Goal: Task Accomplishment & Management: Use online tool/utility

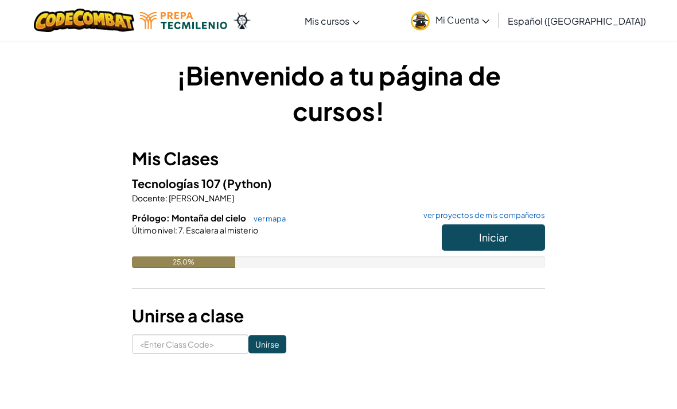
click at [500, 230] on button "Iniciar" at bounding box center [493, 237] width 103 height 26
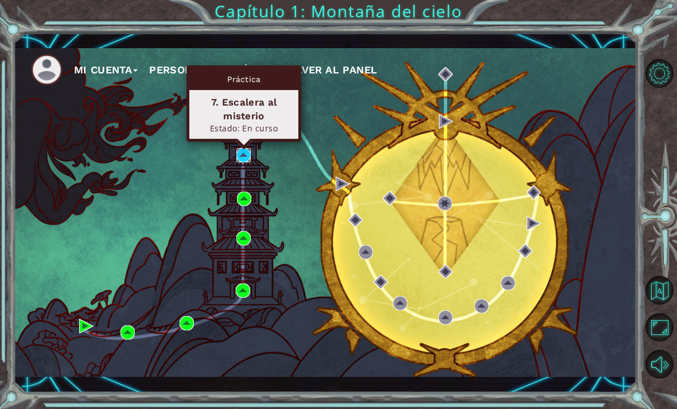
click at [242, 157] on img at bounding box center [243, 155] width 14 height 14
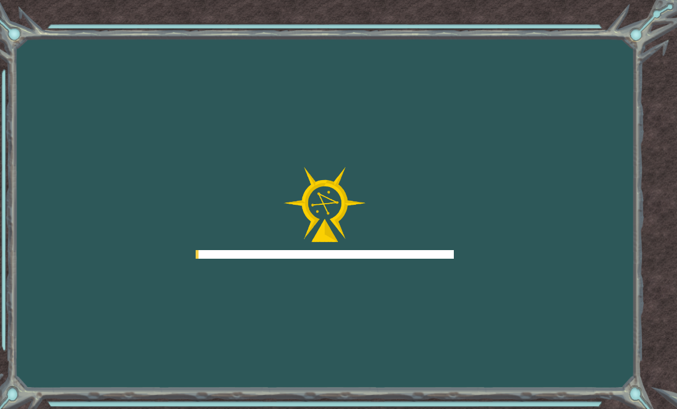
click at [240, 115] on div "Goals Error cargando del servidor Deberás unirte a un curso para jugar a este n…" at bounding box center [338, 204] width 677 height 409
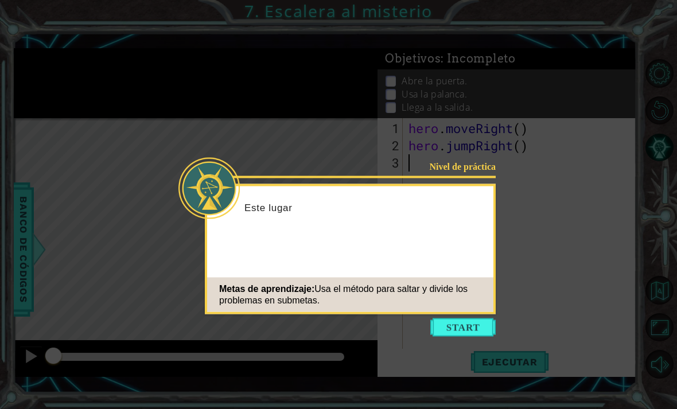
click at [475, 324] on button "Start" at bounding box center [462, 327] width 65 height 18
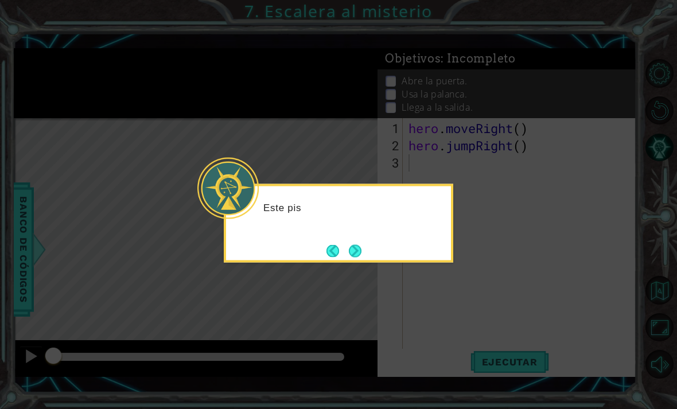
click at [542, 271] on icon at bounding box center [338, 204] width 677 height 409
click at [547, 269] on icon at bounding box center [338, 204] width 677 height 409
click at [551, 254] on icon at bounding box center [338, 204] width 677 height 409
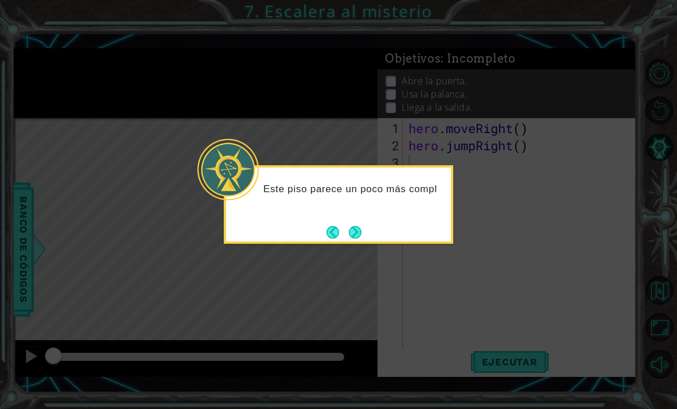
click at [360, 250] on icon at bounding box center [338, 204] width 677 height 409
click at [350, 226] on button "Next" at bounding box center [355, 233] width 14 height 14
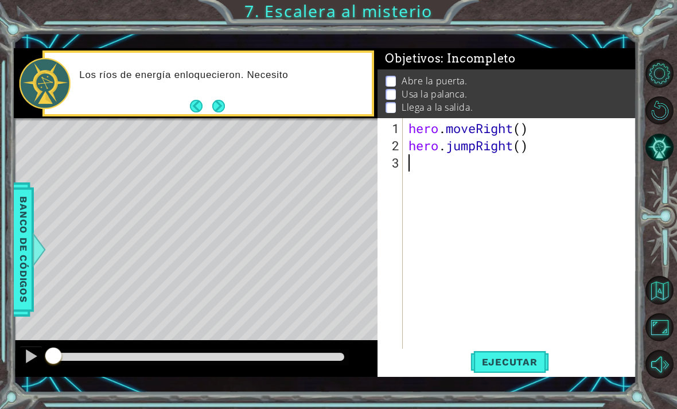
click at [217, 91] on div "Los ríos de energía enloquecieron. Necesito" at bounding box center [221, 83] width 301 height 41
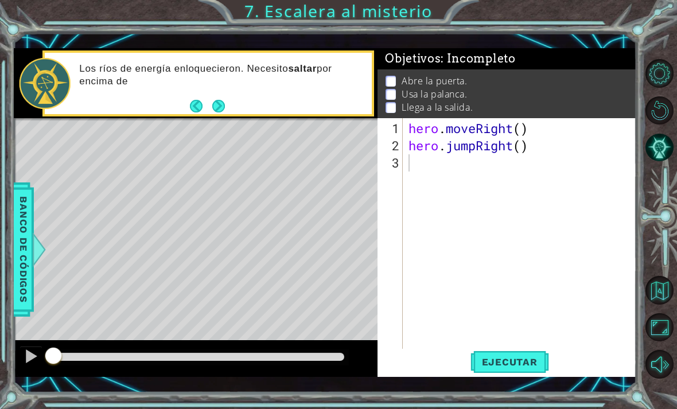
click at [215, 95] on div "Los [PERSON_NAME] de energía enloquecieron. Necesito saltar por encima de" at bounding box center [221, 83] width 301 height 53
click at [213, 102] on button "Next" at bounding box center [218, 106] width 13 height 13
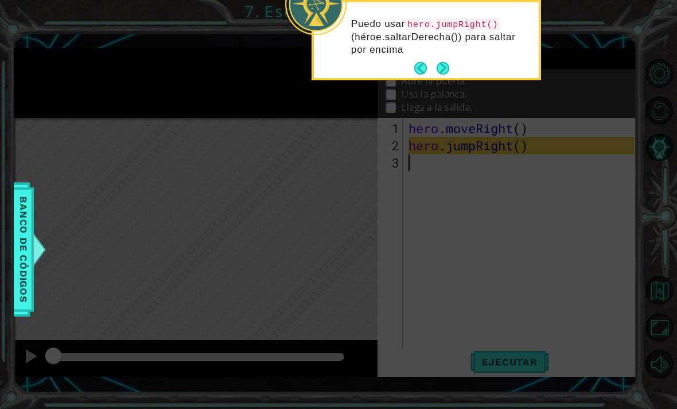
click at [448, 68] on button "Next" at bounding box center [443, 69] width 20 height 20
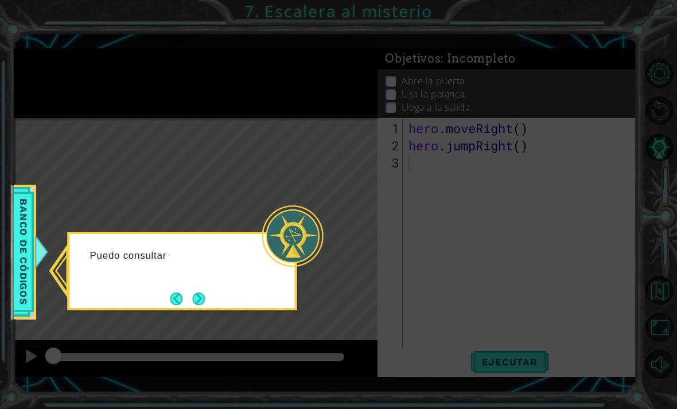
click at [278, 223] on div at bounding box center [292, 235] width 61 height 61
click at [198, 299] on button "Next" at bounding box center [198, 298] width 13 height 13
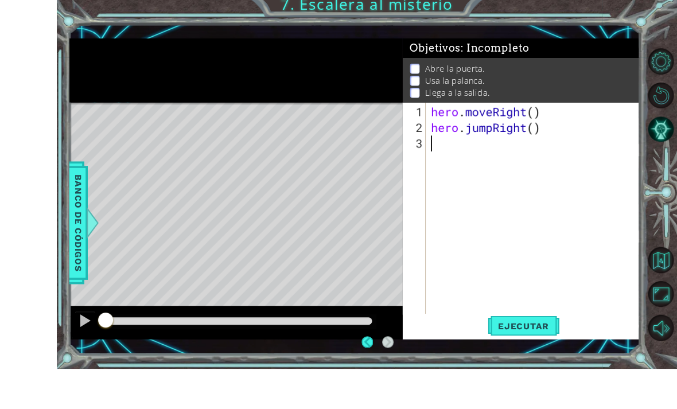
scroll to position [37, 0]
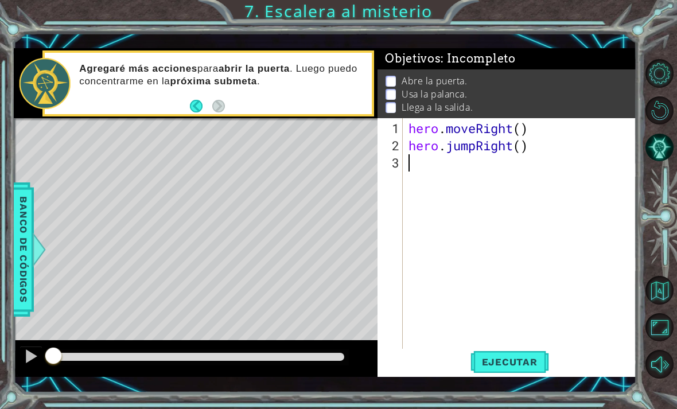
click at [510, 366] on span "Ejecutar" at bounding box center [510, 361] width 79 height 11
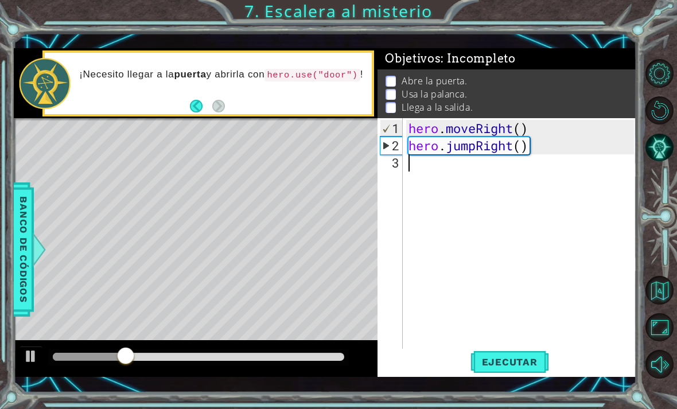
type textarea "hero.moveRight()"
click at [462, 130] on div "hero . moveRight ( ) hero . jumpRight ( )" at bounding box center [523, 257] width 234 height 275
click at [413, 158] on div "hero . moveRight ( ) hero . jumpRight ( )" at bounding box center [523, 257] width 234 height 275
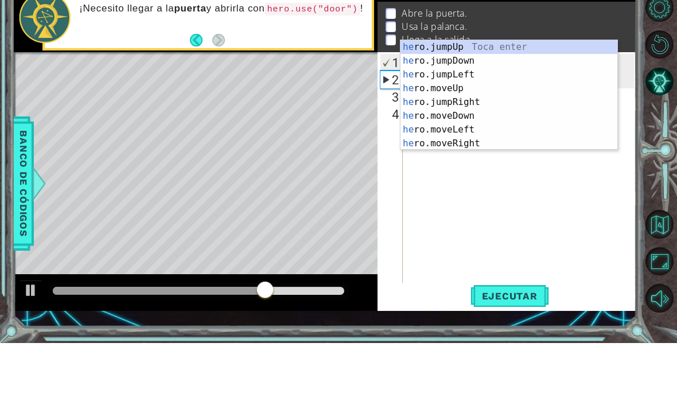
scroll to position [0, 1]
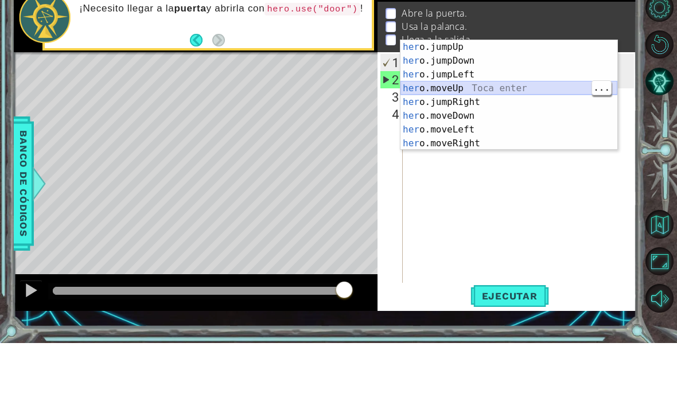
click at [539, 106] on div "her o.jumpUp Toca enter her o.jumpDown Toca enter her o.jumpLeft Toca enter her…" at bounding box center [509, 175] width 217 height 138
type textarea "hero.moveUp(1)"
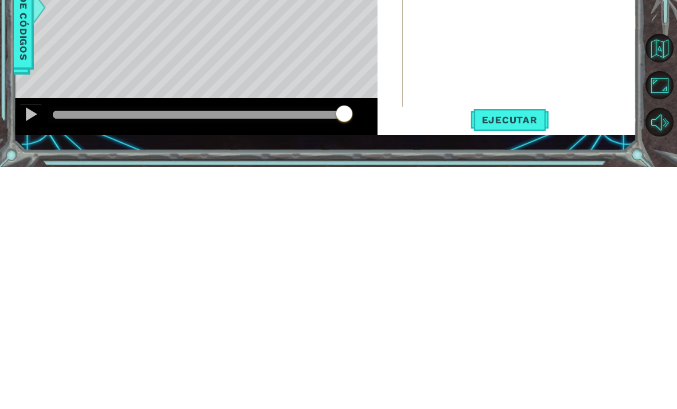
click at [526, 356] on span "Ejecutar" at bounding box center [510, 361] width 79 height 11
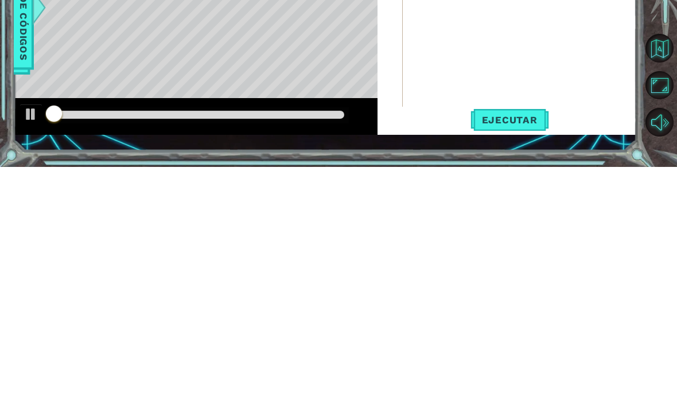
scroll to position [0, 0]
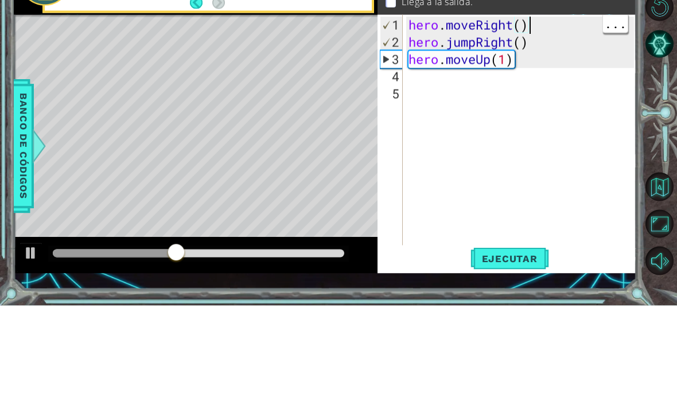
click at [542, 120] on div "hero . moveRight ( ) hero . jumpRight ( ) hero . moveUp ( 1 )" at bounding box center [523, 257] width 234 height 275
type textarea "hero.moveRight() hero.jumpRight()"
click at [412, 120] on div "hero . moveRight ( ) hero . jumpRight ( ) hero . moveUp ( 1 )" at bounding box center [523, 257] width 234 height 275
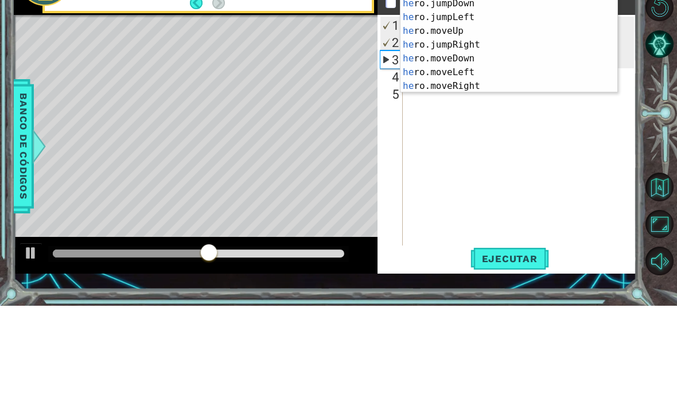
scroll to position [0, 1]
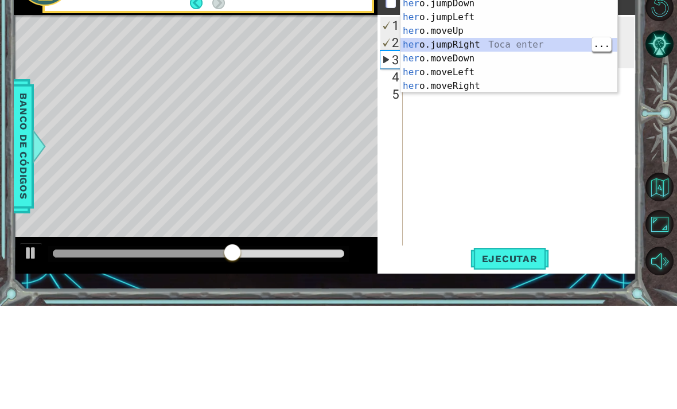
click at [510, 86] on div "her o.jumpUp Toca enter her o.jumpDown Toca enter her o.jumpLeft Toca enter her…" at bounding box center [509, 155] width 217 height 138
type textarea "hero.moveUp(1)"
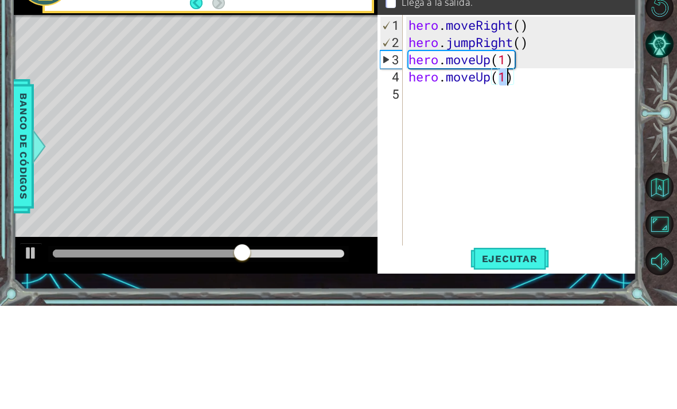
scroll to position [0, 0]
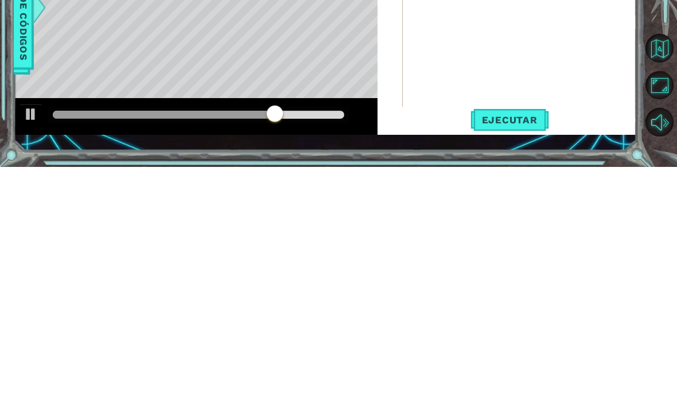
click at [524, 356] on span "Ejecutar" at bounding box center [510, 361] width 79 height 11
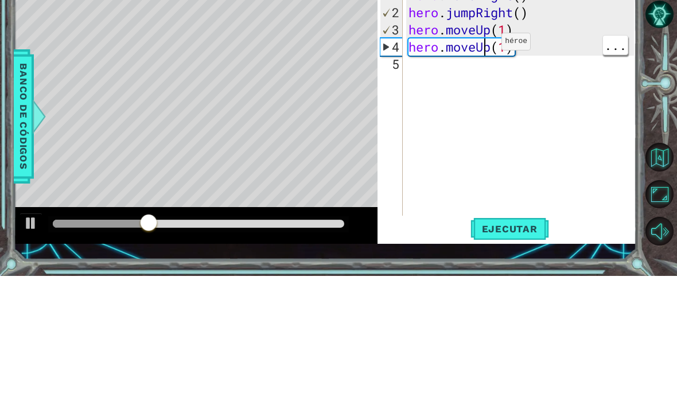
click at [496, 120] on div "hero . moveRight ( ) hero . jumpRight ( ) hero . moveUp ( 1 ) hero . moveUp ( 1…" at bounding box center [523, 257] width 234 height 275
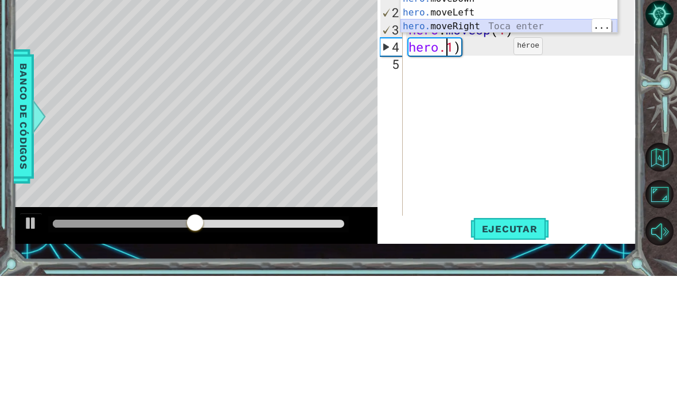
click at [511, 56] on div "hero. jumpUp Toca enter hero. jumpDown Toca enter hero. jumpLeft Toca enter her…" at bounding box center [509, 125] width 217 height 138
type textarea "hero.moveRight(1))"
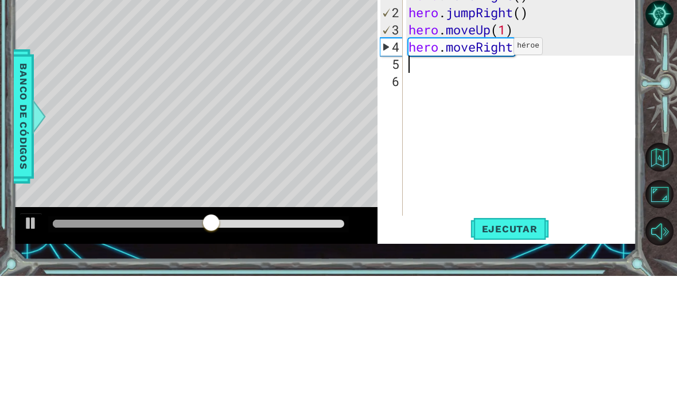
click at [632, 120] on div "hero . moveRight ( ) hero . jumpRight ( ) hero . moveUp ( 1 ) hero . moveRight …" at bounding box center [523, 257] width 234 height 275
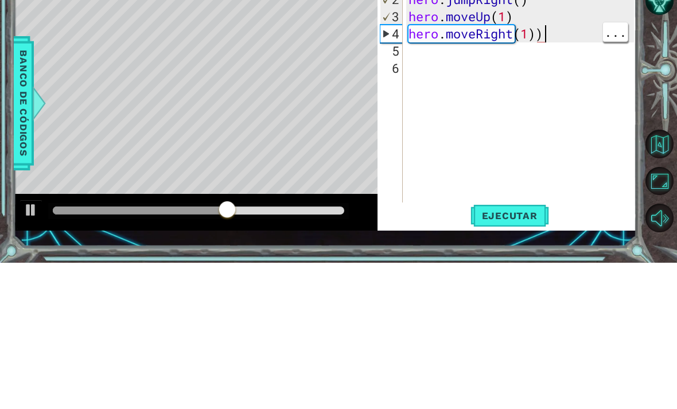
type textarea "hero.moveRight(1)"
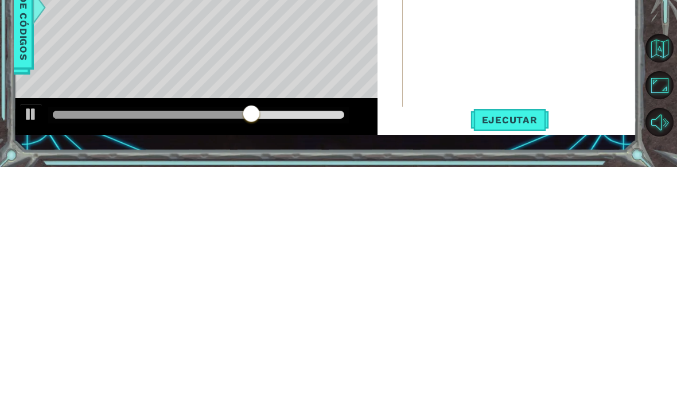
click at [527, 356] on span "Ejecutar" at bounding box center [510, 361] width 79 height 11
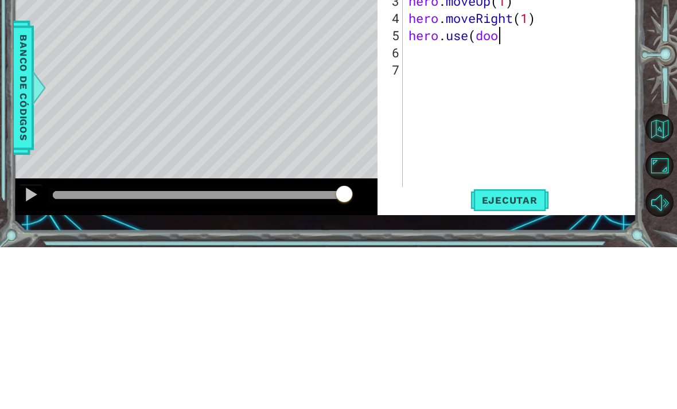
scroll to position [0, 4]
type textarea "hero.use(door)"
click at [633, 120] on div "hero . moveRight ( ) hero . jumpRight ( ) hero . moveUp ( 1 ) hero . moveRight …" at bounding box center [523, 257] width 234 height 275
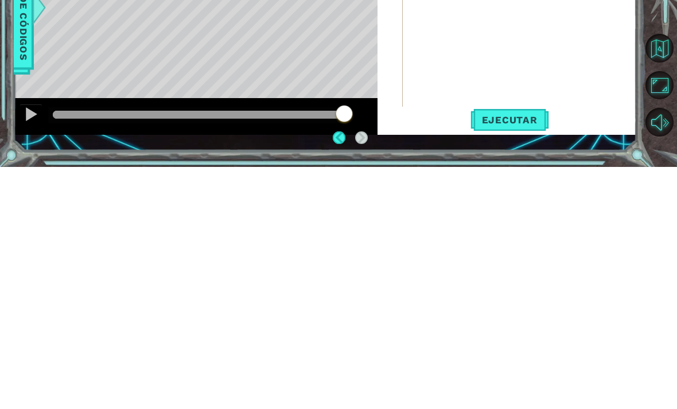
scroll to position [37, 0]
click at [518, 349] on button "Ejecutar" at bounding box center [510, 362] width 79 height 26
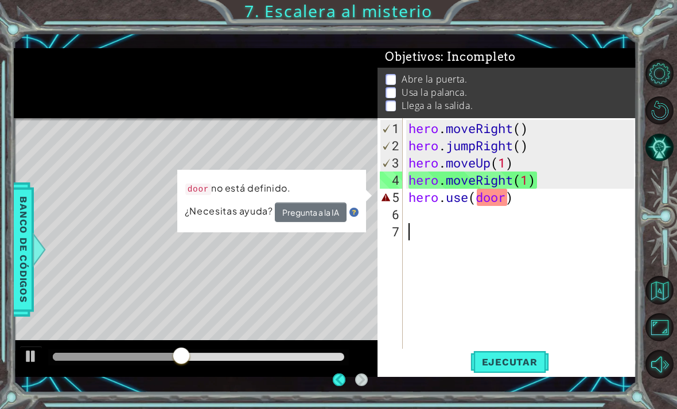
scroll to position [26, 0]
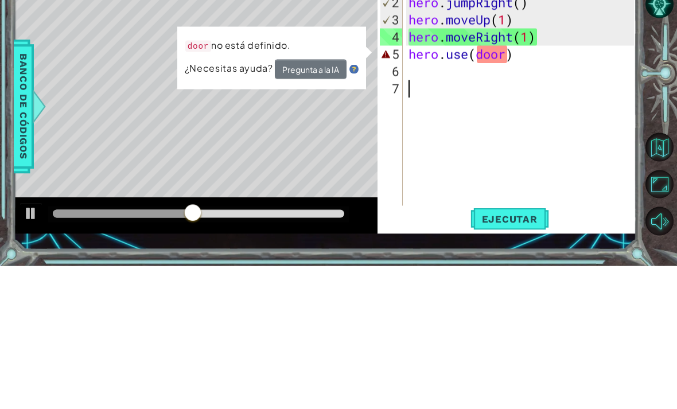
click at [317, 203] on button "Pregunta a la IA" at bounding box center [311, 213] width 72 height 20
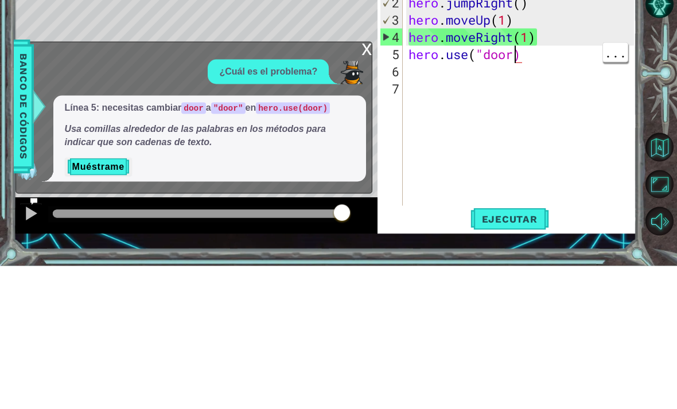
scroll to position [0, 5]
type textarea "hero.use("door")"
click at [664, 166] on div at bounding box center [662, 219] width 30 height 106
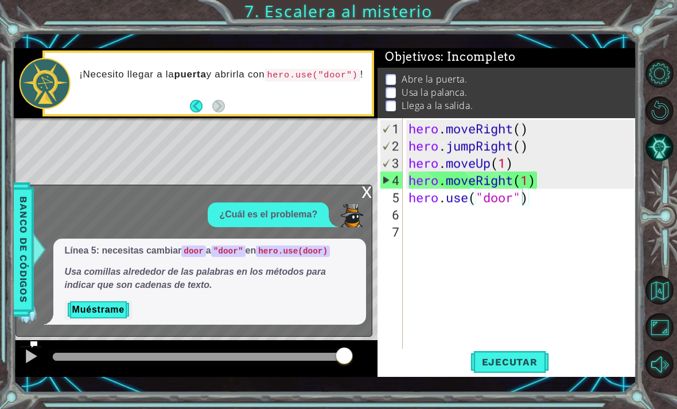
click at [521, 366] on span "Ejecutar" at bounding box center [510, 361] width 79 height 11
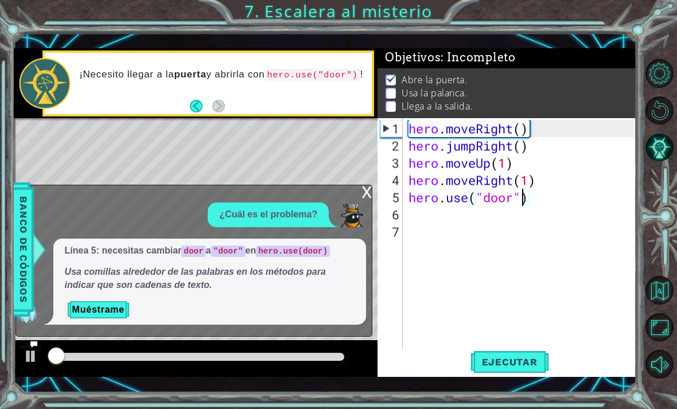
scroll to position [1, 0]
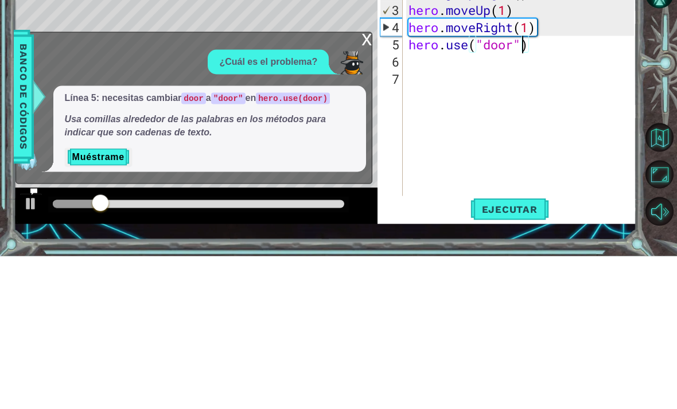
click at [372, 185] on div "x" at bounding box center [367, 190] width 10 height 11
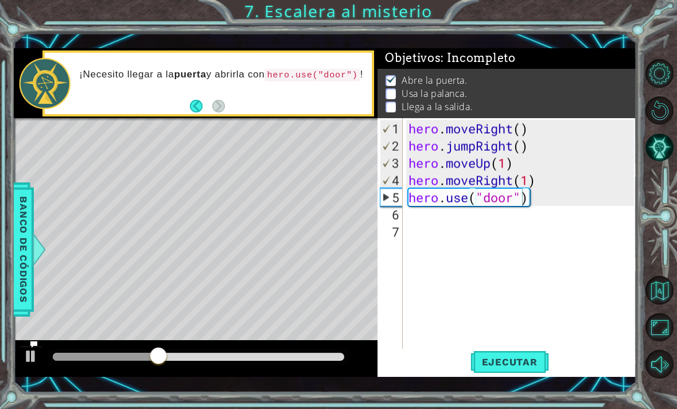
click at [401, 215] on div "6" at bounding box center [391, 214] width 23 height 17
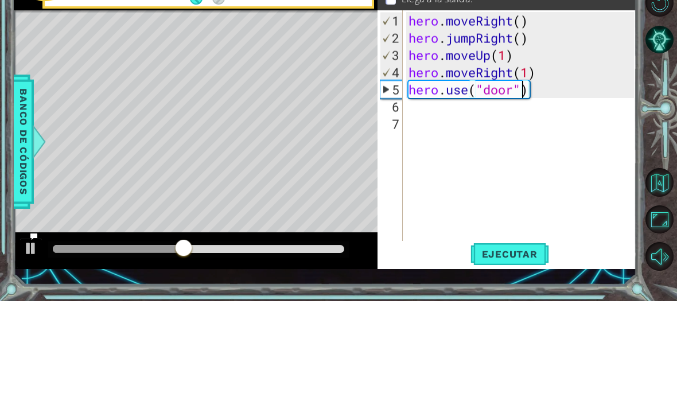
scroll to position [0, 0]
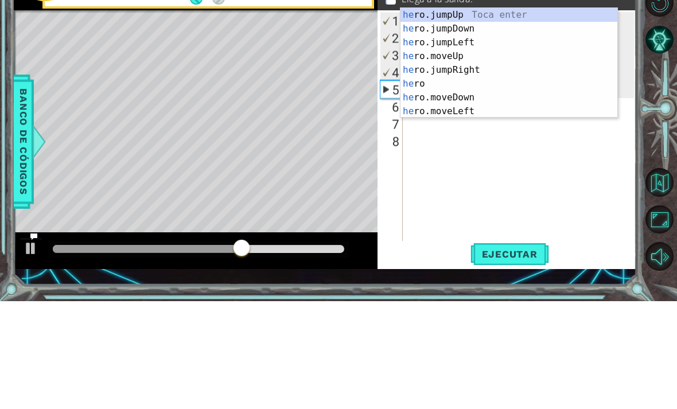
type textarea "her"
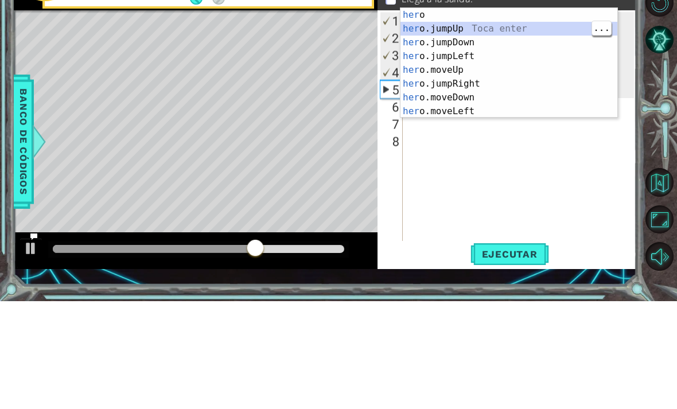
click at [511, 116] on div "her o Toca enter her o.jumpUp Toca enter her o.jumpDown Toca enter her o.jumpLe…" at bounding box center [509, 185] width 217 height 138
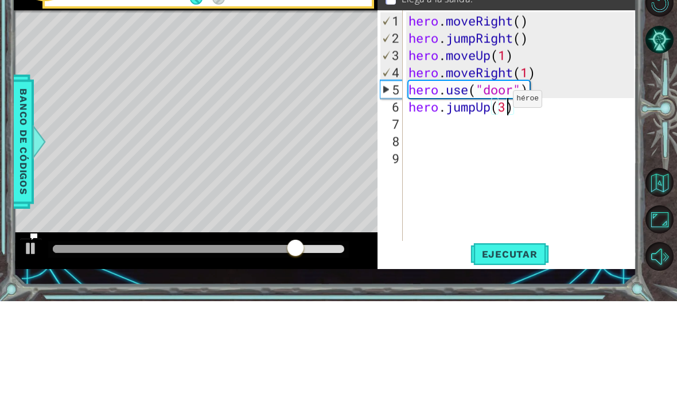
scroll to position [0, 4]
click at [632, 120] on div "hero . moveRight ( ) hero . jumpRight ( ) hero . moveUp ( 1 ) hero . moveRight …" at bounding box center [523, 257] width 234 height 275
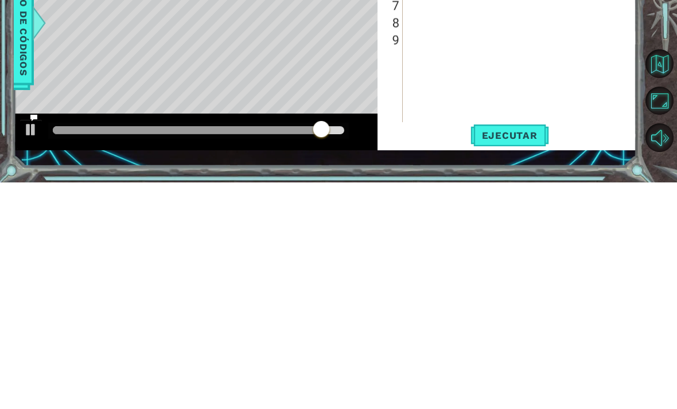
click at [518, 356] on span "Ejecutar" at bounding box center [510, 361] width 79 height 11
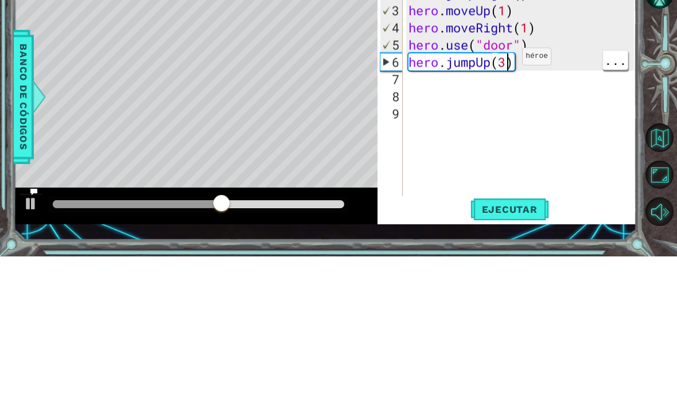
click at [505, 120] on div "hero . moveRight ( ) hero . jumpRight ( ) hero . moveUp ( 1 ) hero . moveRight …" at bounding box center [523, 257] width 234 height 275
type textarea "hero.jumpUp(2)"
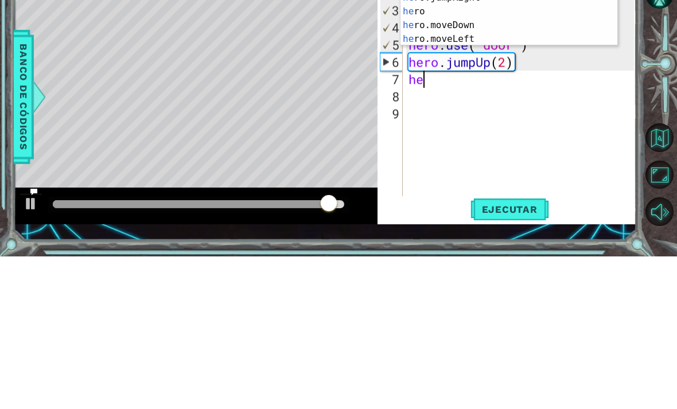
scroll to position [0, 1]
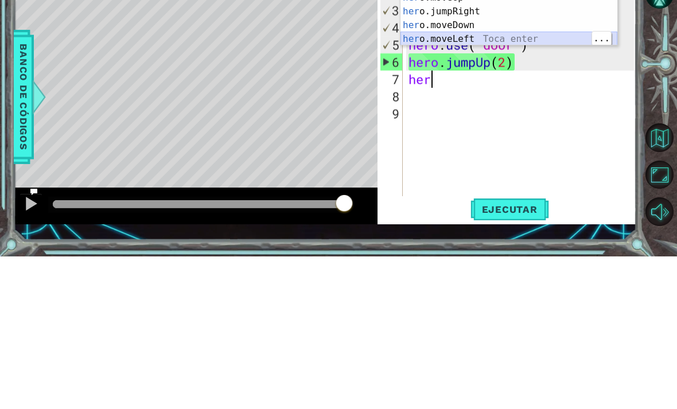
click at [520, 88] on div "her o Toca enter her o.jumpUp Toca enter her o.jumpDown Toca enter her o.jumpLe…" at bounding box center [509, 157] width 217 height 138
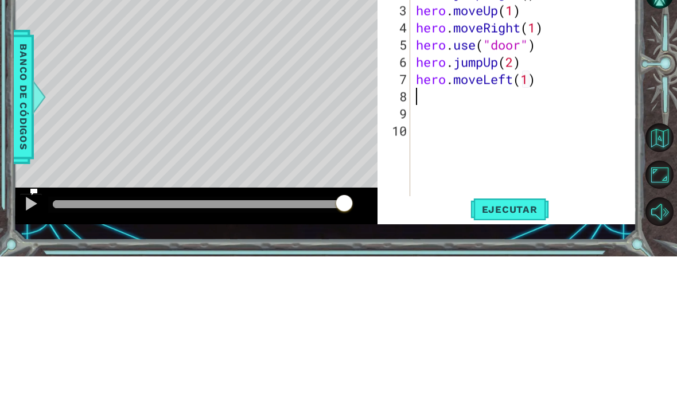
type textarea "hero.moveLeft(1)h"
click at [352, 118] on div "Level Map" at bounding box center [279, 287] width 530 height 338
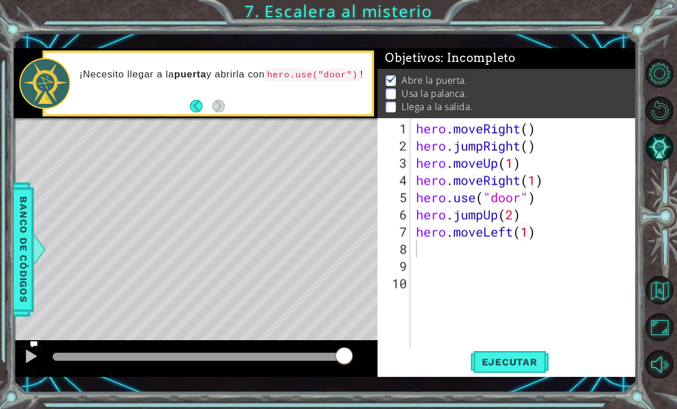
click at [515, 360] on span "Ejecutar" at bounding box center [510, 361] width 79 height 11
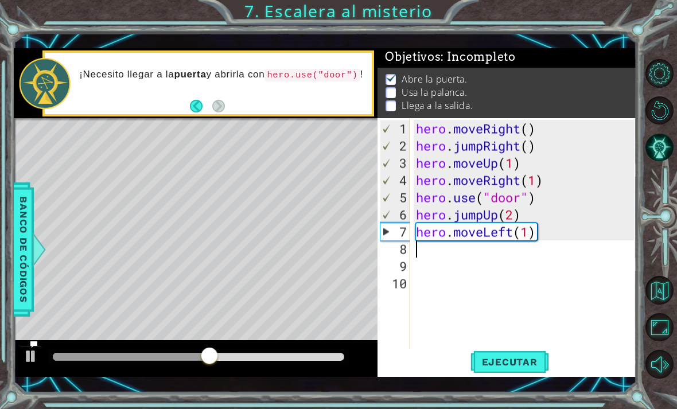
scroll to position [2, 0]
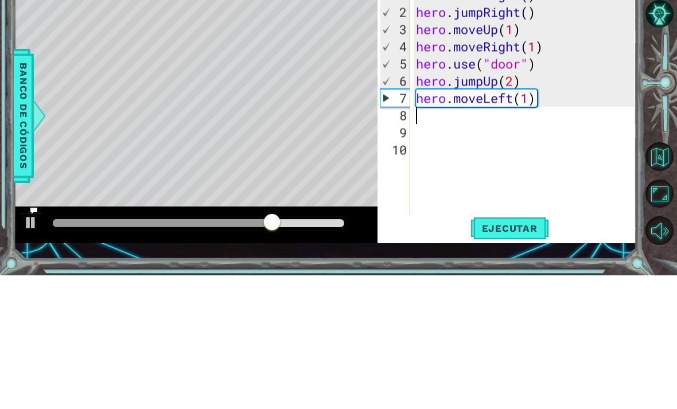
click at [255, 118] on div "Level Map" at bounding box center [279, 287] width 530 height 338
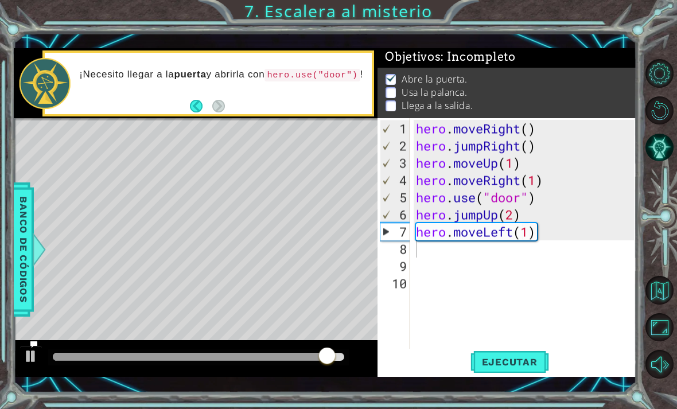
click at [29, 255] on span "Banco de códigos" at bounding box center [23, 250] width 18 height 119
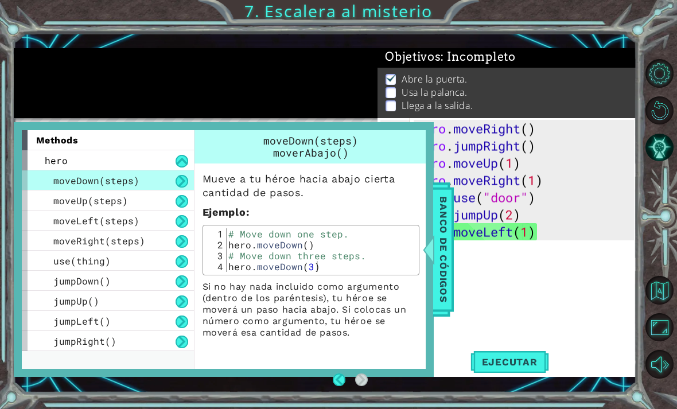
scroll to position [0, 0]
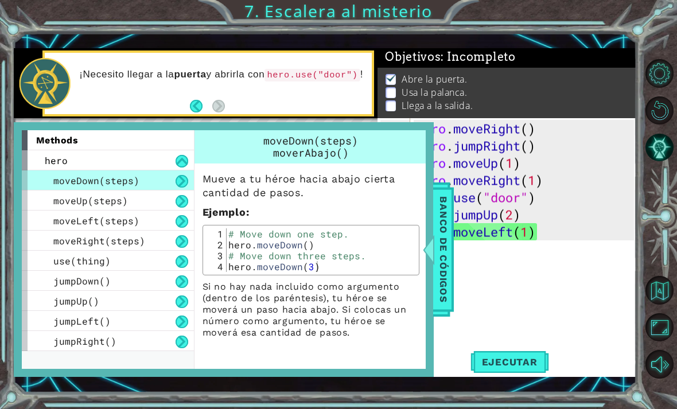
click at [148, 199] on div "moveUp(steps)" at bounding box center [108, 201] width 172 height 20
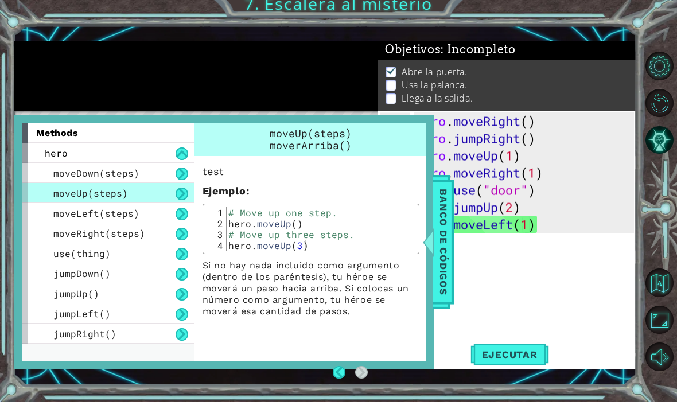
scroll to position [37, 0]
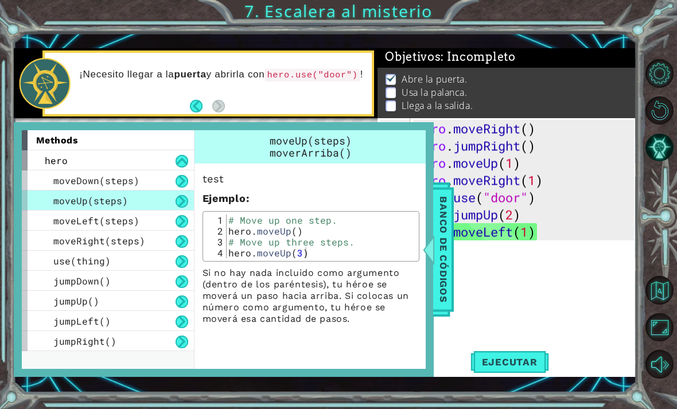
click at [149, 261] on div "use(thing)" at bounding box center [108, 261] width 172 height 20
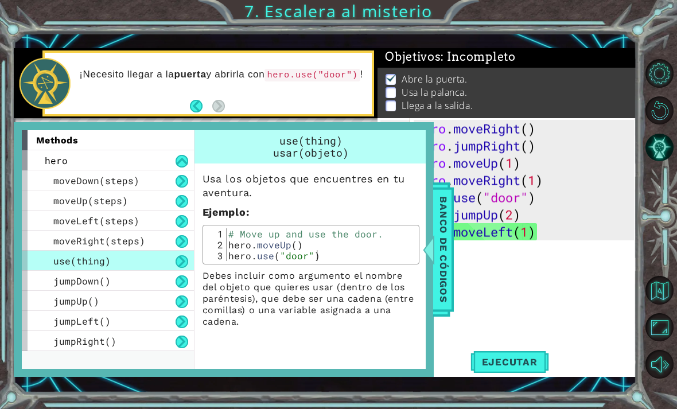
click at [149, 310] on div "jumpUp()" at bounding box center [108, 301] width 172 height 20
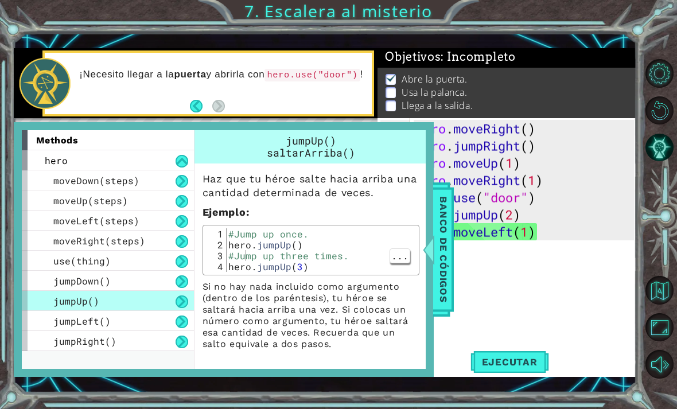
click at [181, 278] on button at bounding box center [182, 281] width 13 height 13
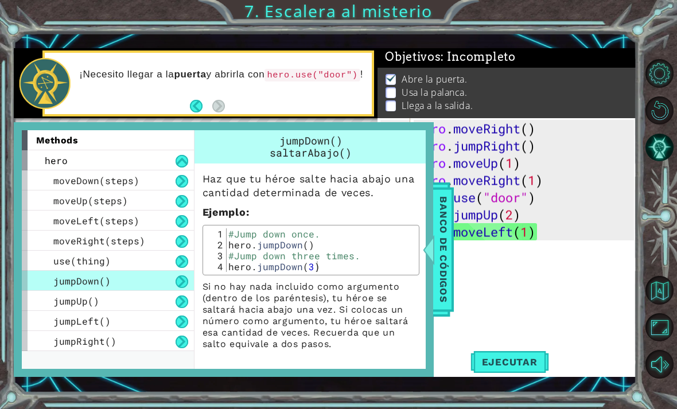
click at [180, 256] on button at bounding box center [182, 261] width 13 height 13
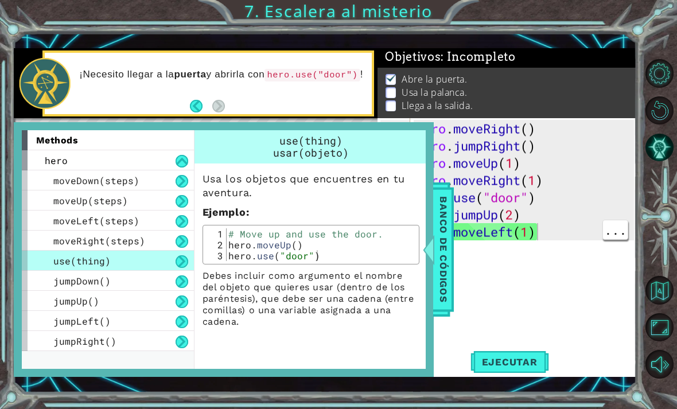
click at [573, 225] on div "hero . moveRight ( ) hero . jumpRight ( ) hero . moveUp ( 1 ) hero . moveRight …" at bounding box center [527, 257] width 226 height 275
type textarea "hero.moveLeft(1)"
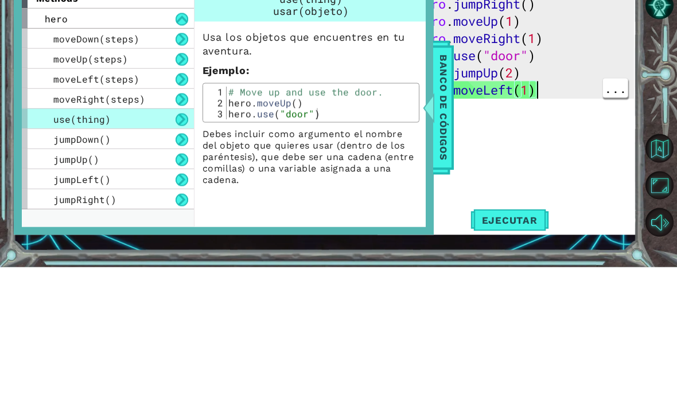
click at [450, 191] on span "Banco de códigos" at bounding box center [443, 250] width 18 height 119
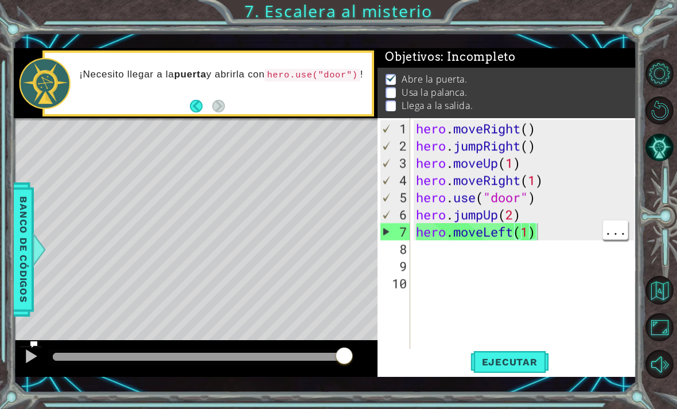
click at [508, 266] on div "hero . moveRight ( ) hero . jumpRight ( ) hero . moveUp ( 1 ) hero . moveRight …" at bounding box center [527, 257] width 226 height 275
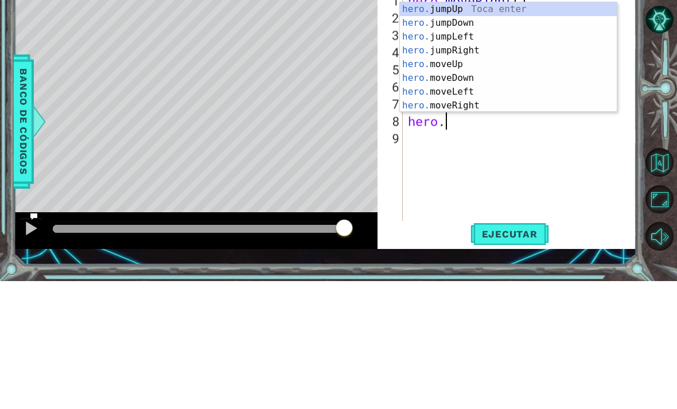
scroll to position [0, 2]
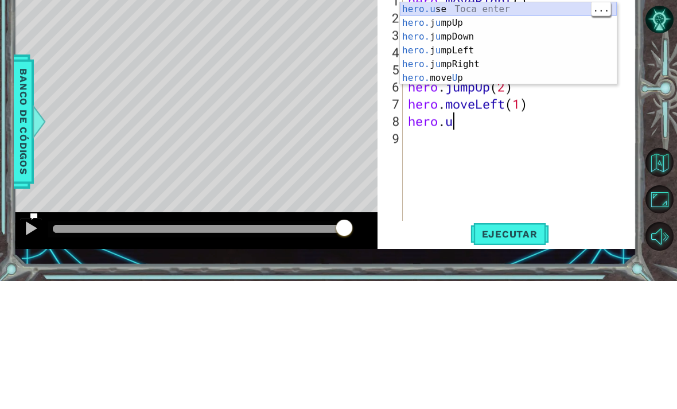
click at [524, 130] on div "hero.u se Toca enter hero. j u mpUp Toca enter hero. j u mpDown Toca enter hero…" at bounding box center [508, 185] width 217 height 110
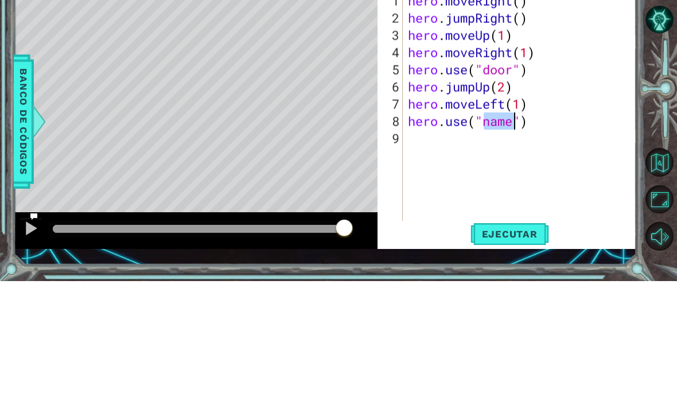
click at [260, 118] on div "Level Map" at bounding box center [279, 287] width 530 height 338
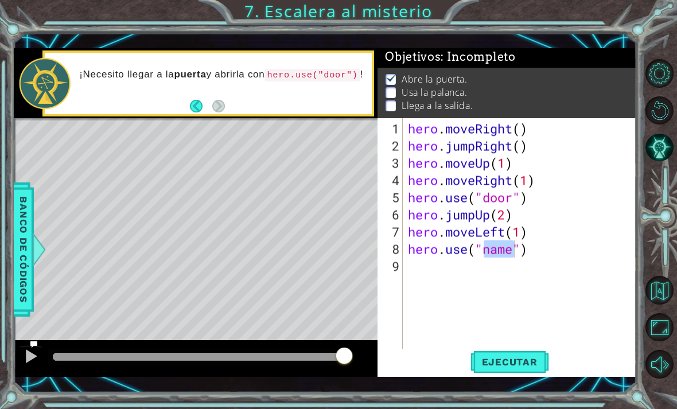
click at [203, 107] on button "Back" at bounding box center [201, 106] width 22 height 13
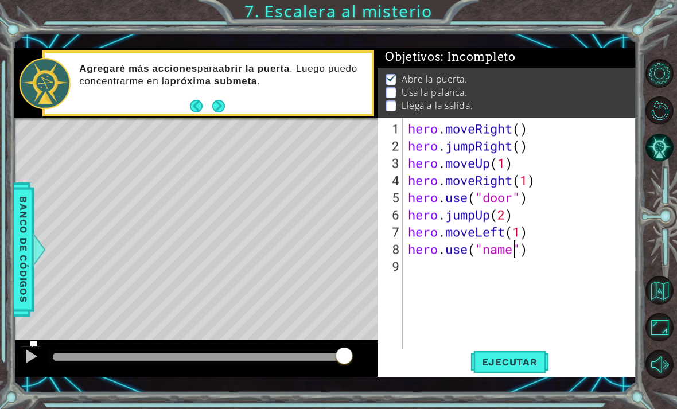
click at [223, 107] on button "Next" at bounding box center [218, 106] width 13 height 13
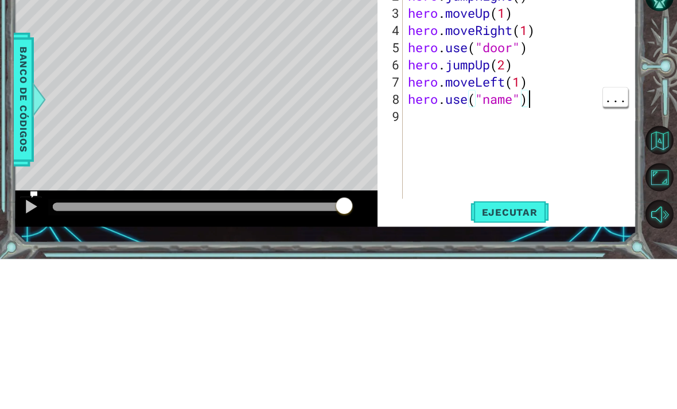
click at [542, 120] on div "hero . moveRight ( ) hero . jumpRight ( ) hero . moveUp ( 1 ) hero . moveRight …" at bounding box center [523, 257] width 234 height 275
click at [534, 120] on div "hero . moveRight ( ) hero . jumpRight ( ) hero . moveUp ( 1 ) hero . moveRight …" at bounding box center [523, 257] width 234 height 275
type textarea "hero.use("ame")"
type textarea "hero.use("swich")"
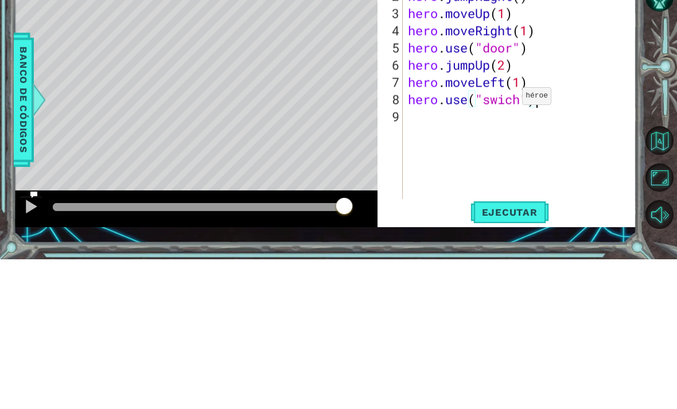
scroll to position [0, 0]
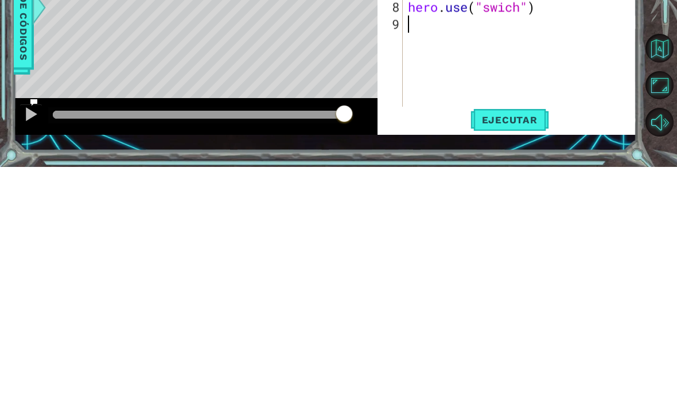
click at [502, 356] on span "Ejecutar" at bounding box center [510, 361] width 79 height 11
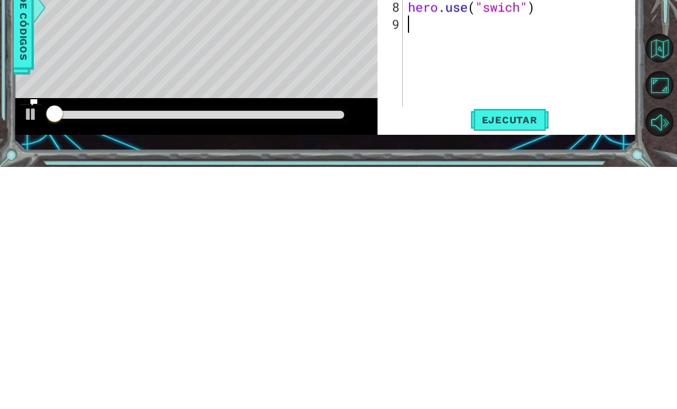
scroll to position [1, 0]
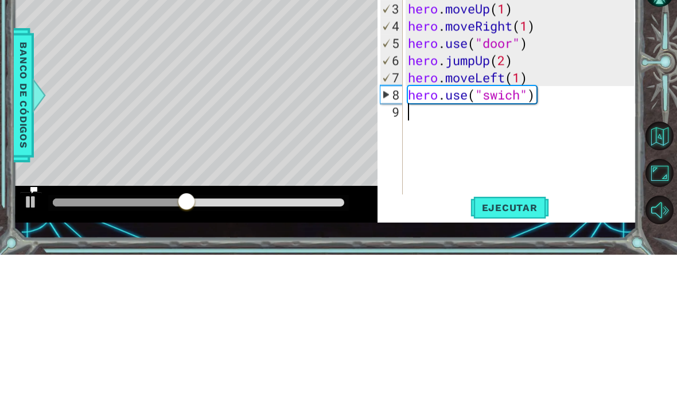
click at [247, 118] on div "Level Map" at bounding box center [279, 287] width 530 height 338
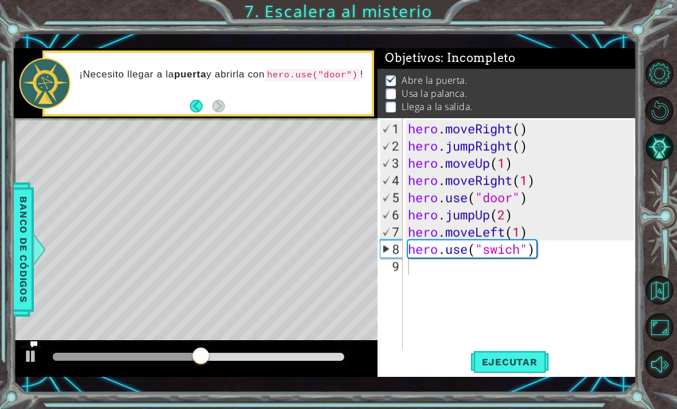
click at [252, 232] on div "Level Map" at bounding box center [279, 287] width 530 height 338
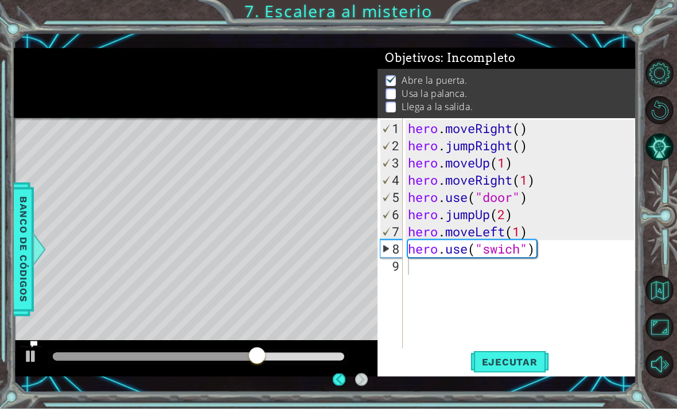
scroll to position [34, 0]
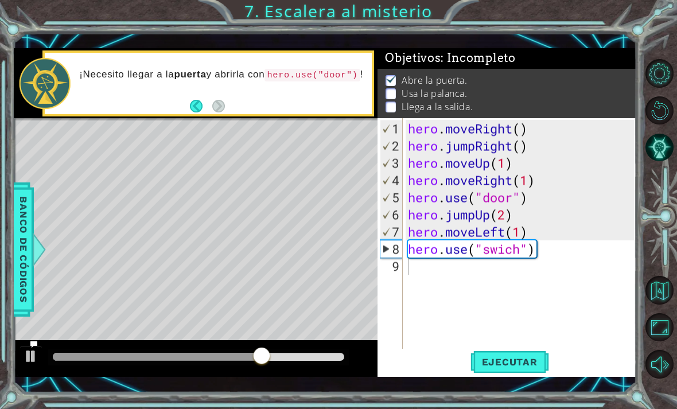
click at [14, 364] on div at bounding box center [196, 358] width 364 height 37
click at [651, 88] on button "Opciones de nivel" at bounding box center [660, 73] width 29 height 29
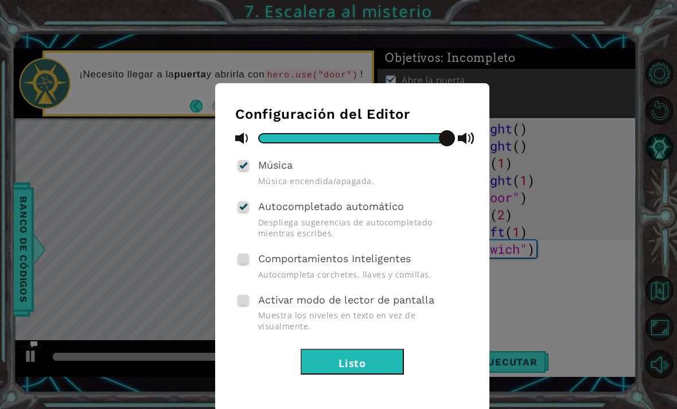
click at [358, 349] on button "Listo" at bounding box center [352, 362] width 103 height 26
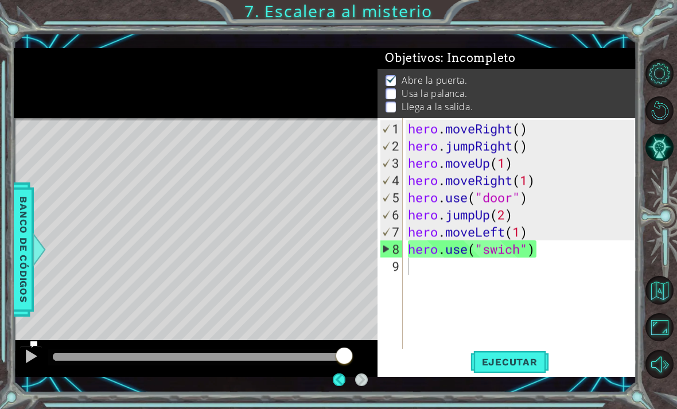
scroll to position [0, 0]
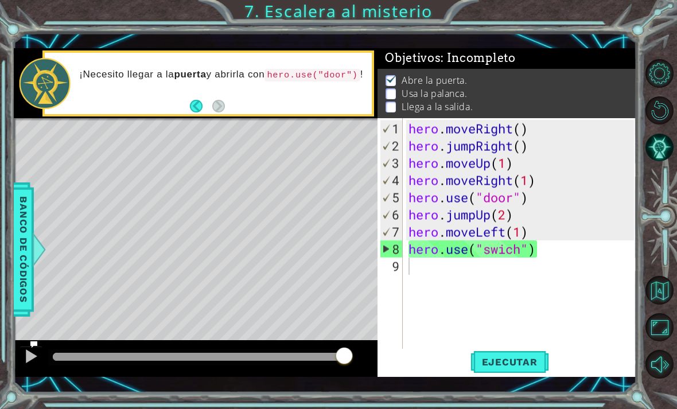
click at [34, 351] on div at bounding box center [31, 356] width 15 height 15
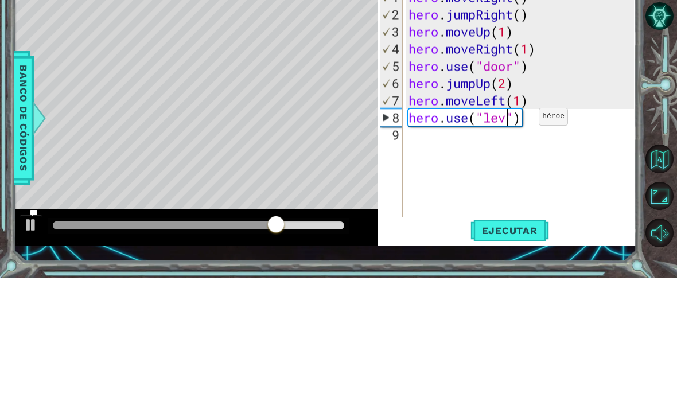
scroll to position [0, 5]
type textarea "hero.moveLeft(1)"
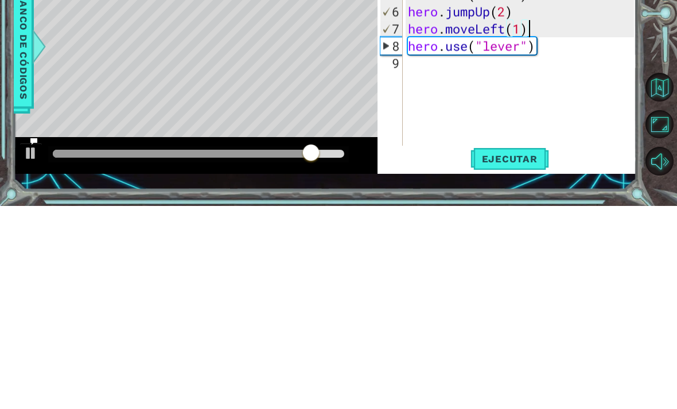
click at [504, 356] on span "Ejecutar" at bounding box center [510, 361] width 79 height 11
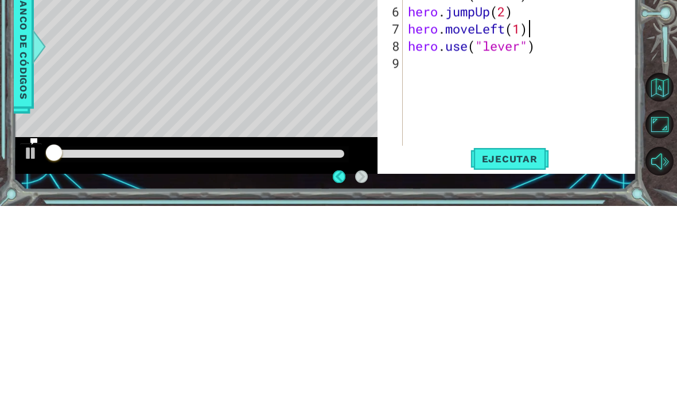
scroll to position [37, 0]
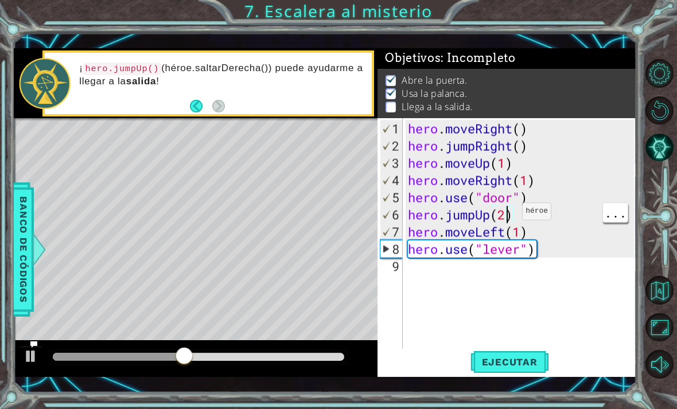
click at [504, 217] on div "hero . moveRight ( ) hero . jumpRight ( ) hero . moveUp ( 1 ) hero . moveRight …" at bounding box center [523, 257] width 234 height 275
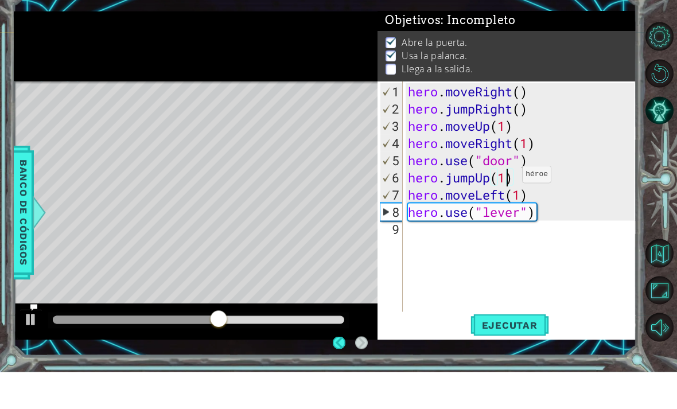
scroll to position [2, 0]
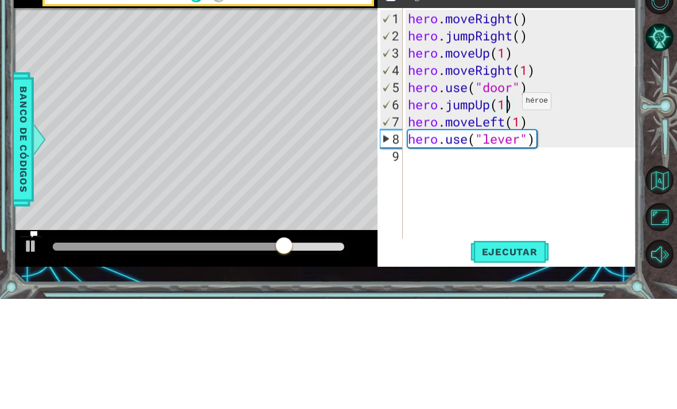
type textarea "hero.use("lever")"
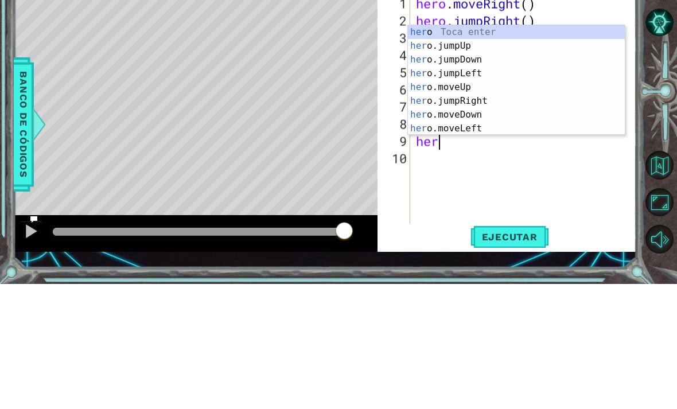
scroll to position [0, 1]
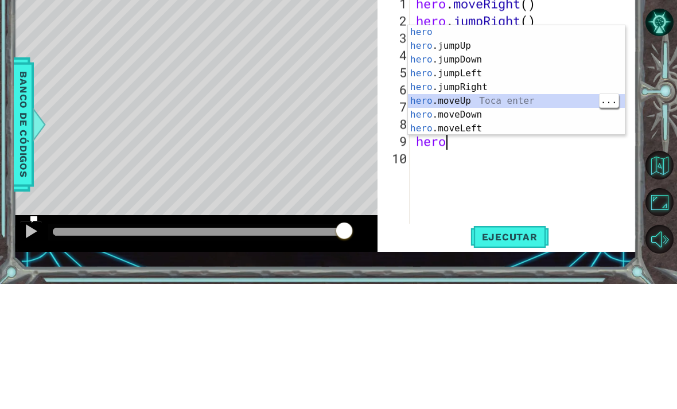
click at [490, 150] on div "hero Toca enter hero .jumpUp Toca enter hero .jumpDown Toca enter hero .jumpLef…" at bounding box center [516, 219] width 217 height 138
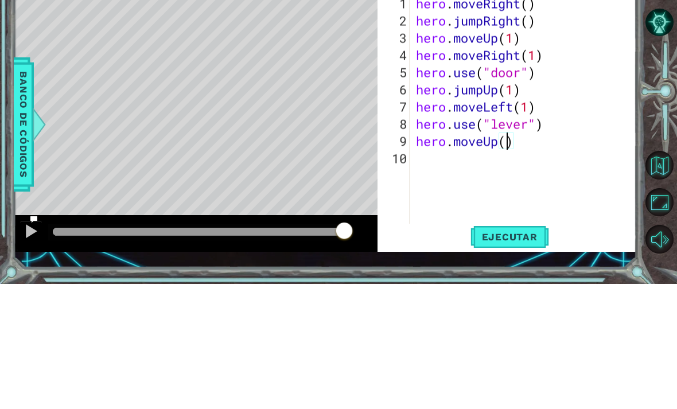
type textarea "hero.moveUp(2)"
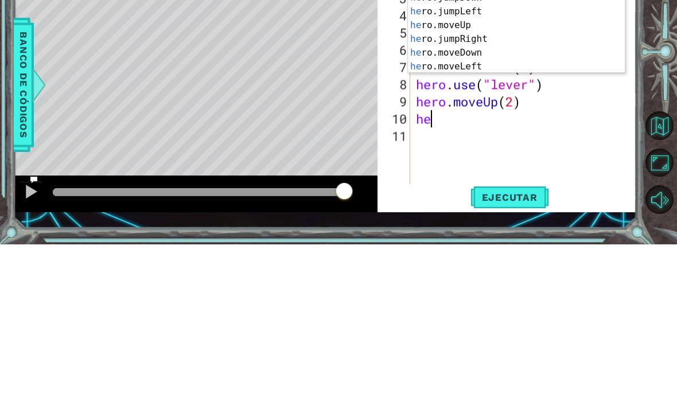
type textarea "her"
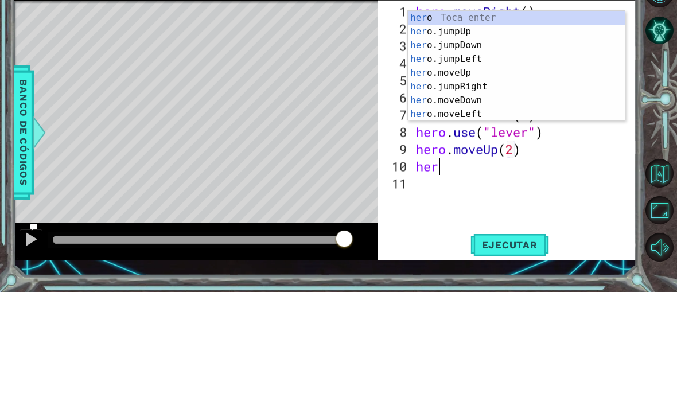
click at [487, 128] on div "her o Toca enter her o.jumpUp Toca enter her o.jumpDown Toca enter her o.jumpLe…" at bounding box center [516, 197] width 217 height 138
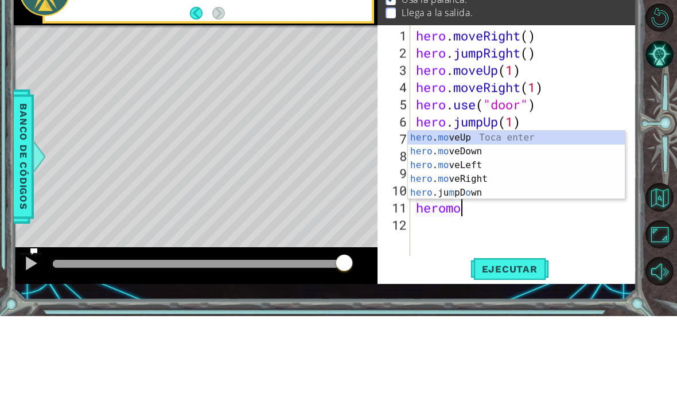
scroll to position [0, 2]
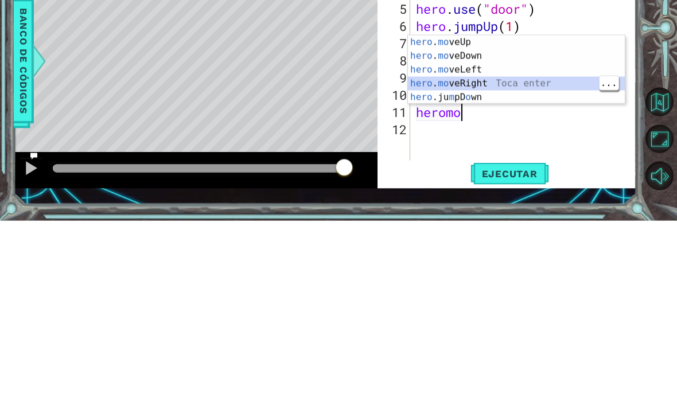
click at [495, 224] on div "hero . mo veUp Toca enter hero . mo veDown Toca enter hero . mo veLeft Toca ent…" at bounding box center [516, 272] width 217 height 96
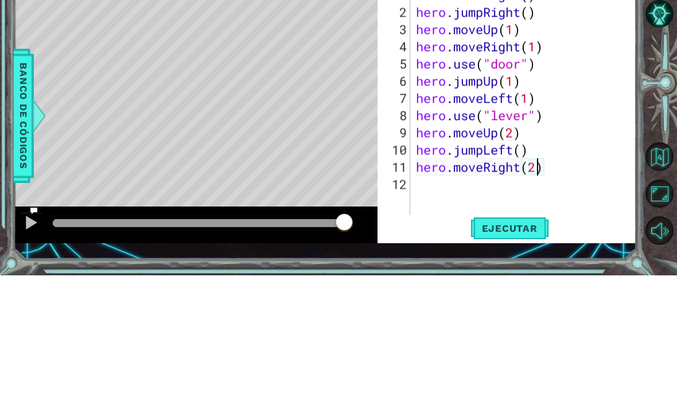
scroll to position [0, 5]
click at [662, 166] on div at bounding box center [662, 219] width 30 height 106
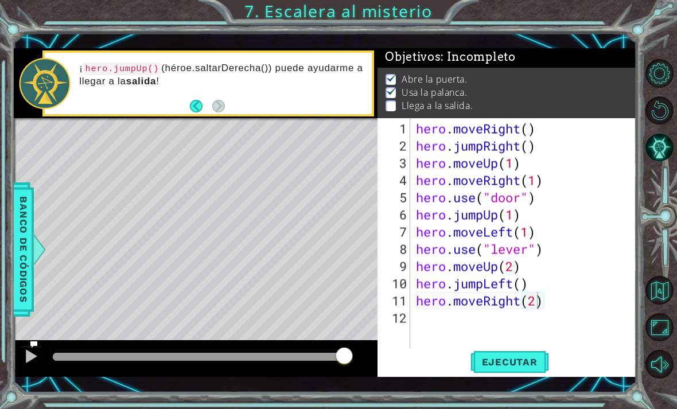
click at [497, 360] on span "Ejecutar" at bounding box center [510, 361] width 79 height 11
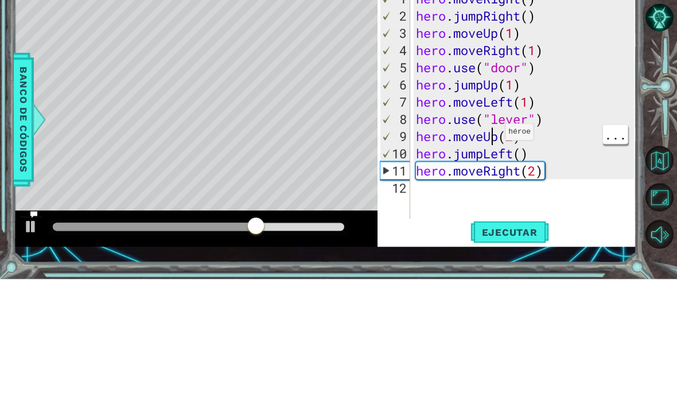
scroll to position [0, 4]
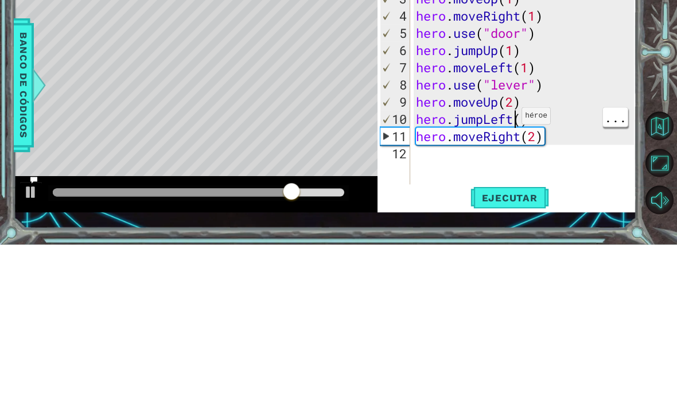
click at [512, 121] on div "hero . moveRight ( ) hero . jumpRight ( ) hero . moveUp ( 1 ) hero . moveRight …" at bounding box center [527, 257] width 227 height 275
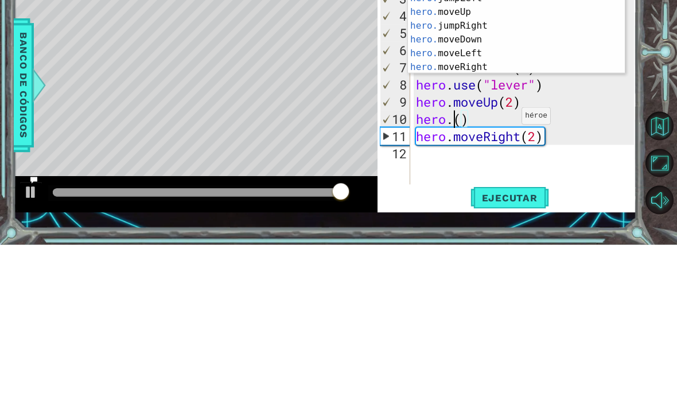
scroll to position [0, 2]
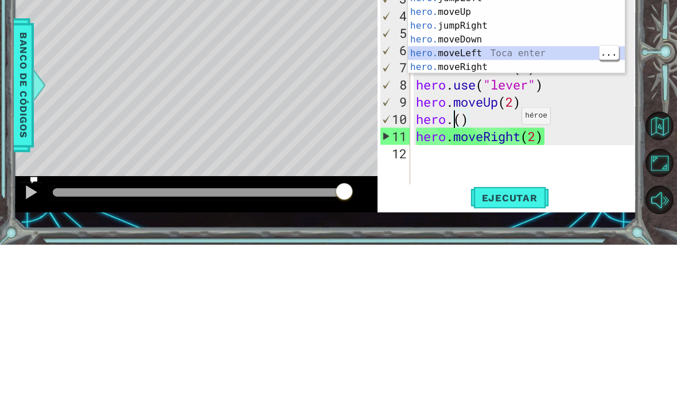
click at [495, 128] on div "hero. jumpUp Toca enter hero. jumpDown Toca enter hero. jumpLeft Toca enter her…" at bounding box center [516, 197] width 217 height 138
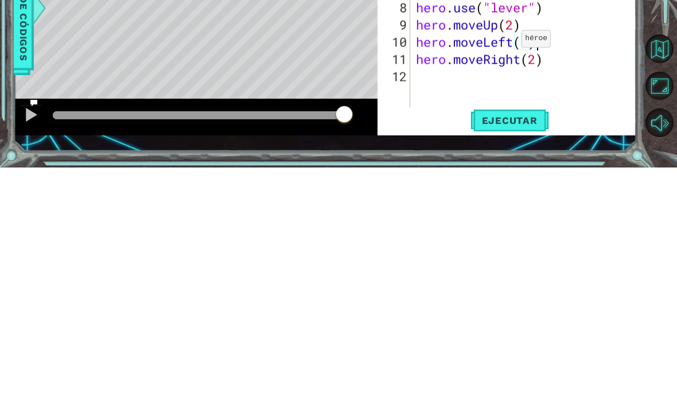
scroll to position [37, 0]
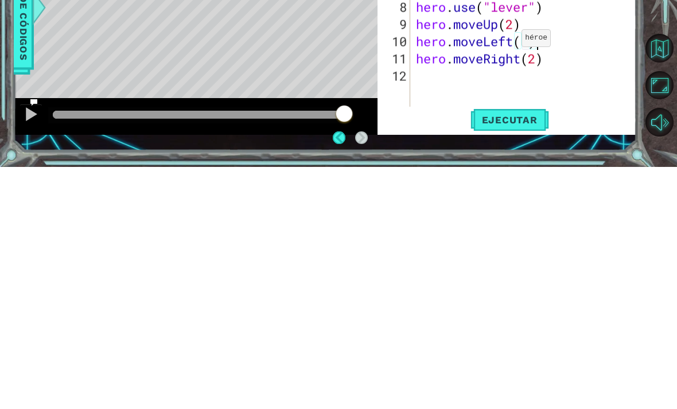
click at [518, 349] on button "Ejecutar" at bounding box center [510, 362] width 79 height 26
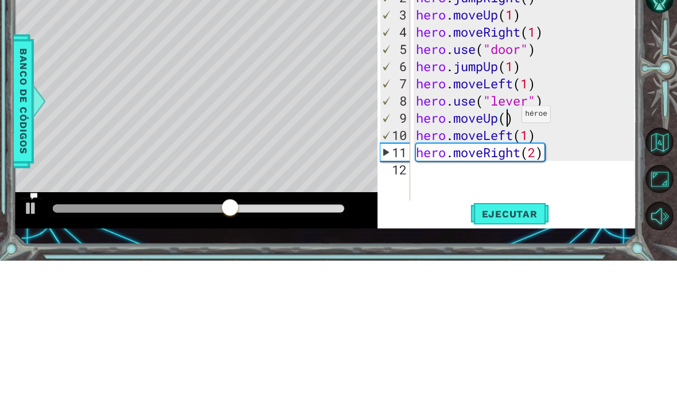
scroll to position [0, 4]
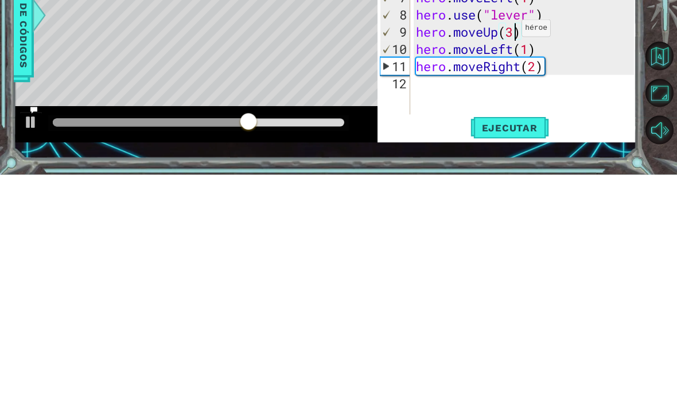
click at [521, 356] on span "Ejecutar" at bounding box center [510, 361] width 79 height 11
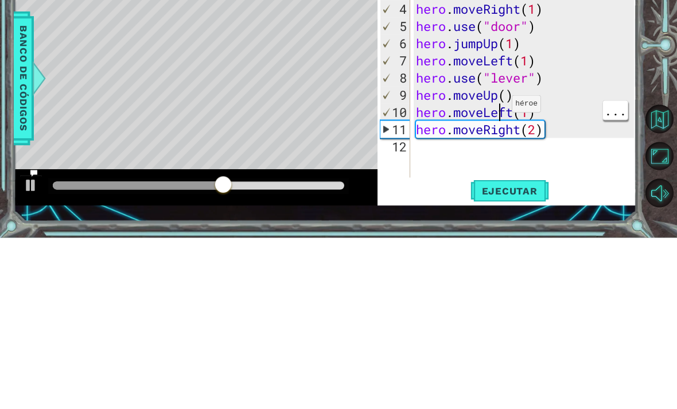
scroll to position [0, 5]
click at [510, 120] on div "hero . moveRight ( ) hero . jumpRight ( ) hero . moveUp ( 1 ) hero . moveRight …" at bounding box center [527, 257] width 227 height 275
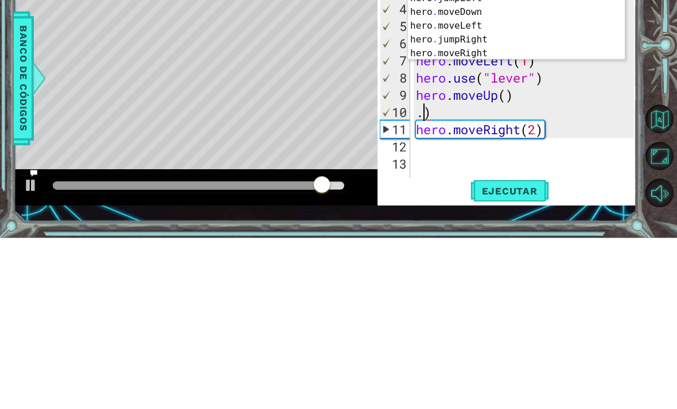
scroll to position [0, 0]
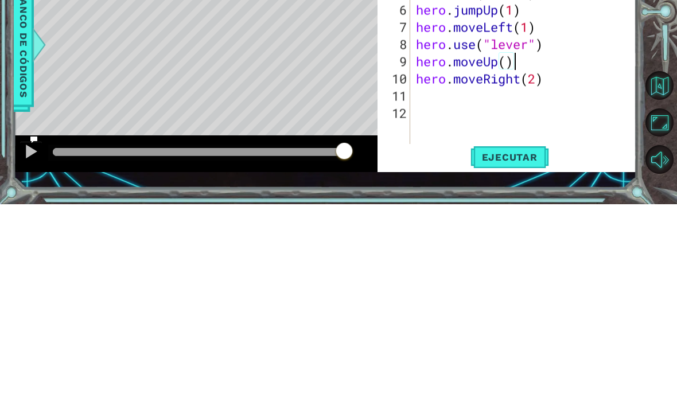
click at [512, 349] on button "Ejecutar" at bounding box center [510, 362] width 79 height 26
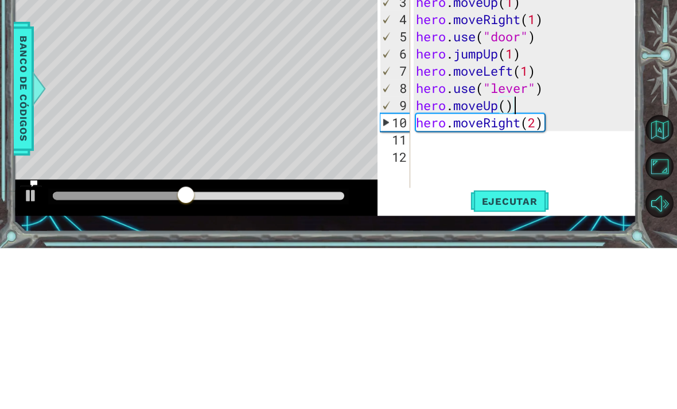
type textarea "hero.moveRight(2)"
click at [513, 124] on div "hero . moveRight ( ) hero . jumpRight ( ) hero . moveUp ( 1 ) hero . moveRight …" at bounding box center [527, 257] width 227 height 275
click at [522, 133] on div "hero . moveRight ( ) hero . jumpRight ( ) hero . moveUp ( 1 ) hero . moveRight …" at bounding box center [527, 257] width 227 height 275
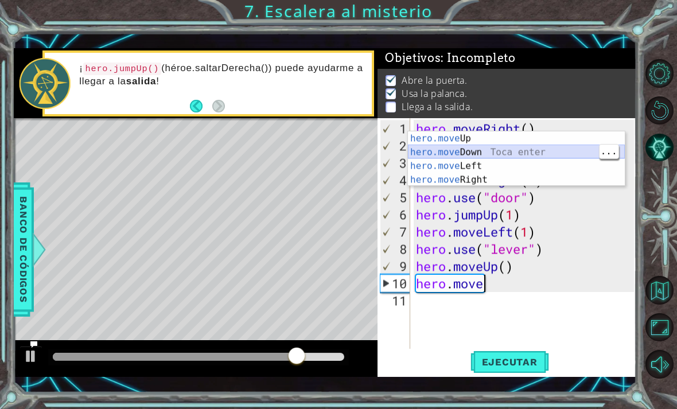
click at [521, 158] on div "hero.move Up Toca enter hero.move Down Toca enter hero.move Left Toca enter her…" at bounding box center [516, 172] width 217 height 83
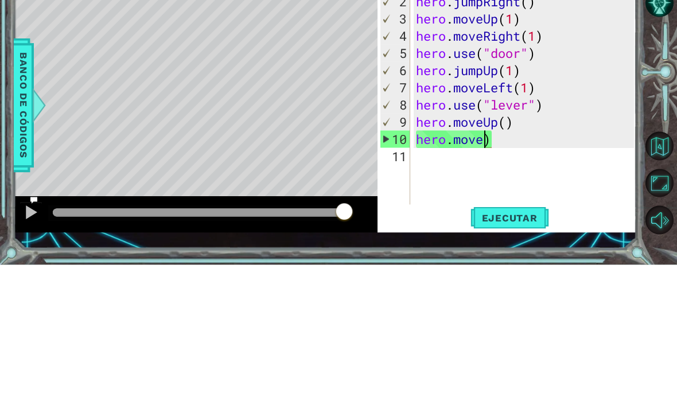
scroll to position [1, 3]
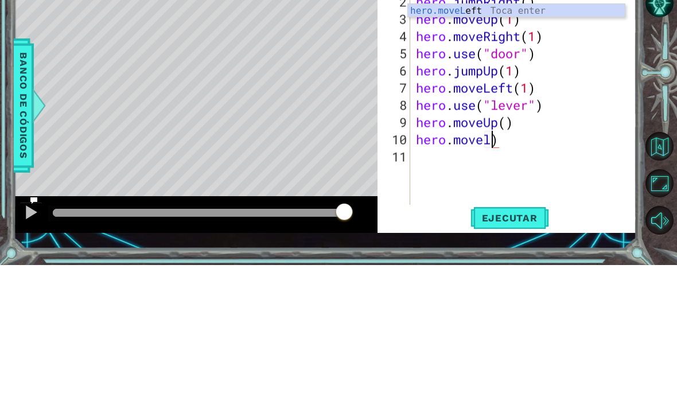
click at [544, 148] on div "hero.moveL eft Toca enter" at bounding box center [516, 168] width 217 height 41
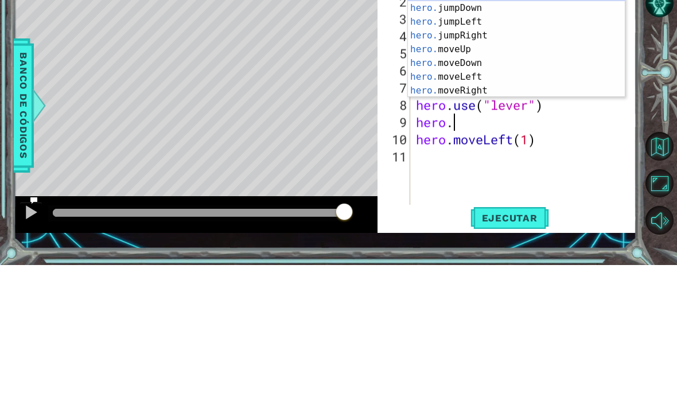
scroll to position [1, 1]
type textarea "h"
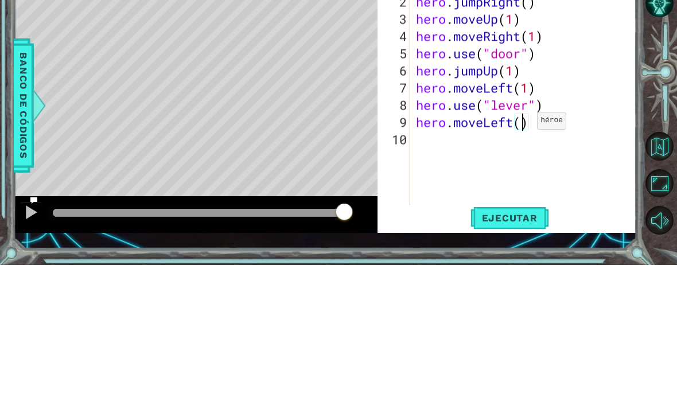
type textarea "hero.moveLeft(2)"
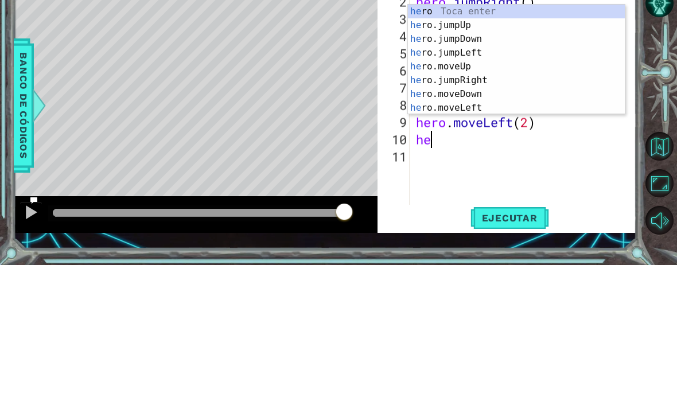
scroll to position [1, 1]
type textarea "hero"
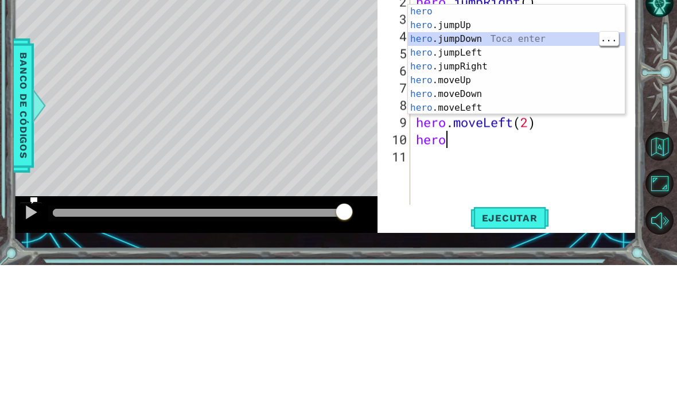
click at [529, 149] on div "hero Toca enter hero .jumpUp Toca enter hero .jumpDown Toca enter hero .jumpLef…" at bounding box center [516, 218] width 217 height 138
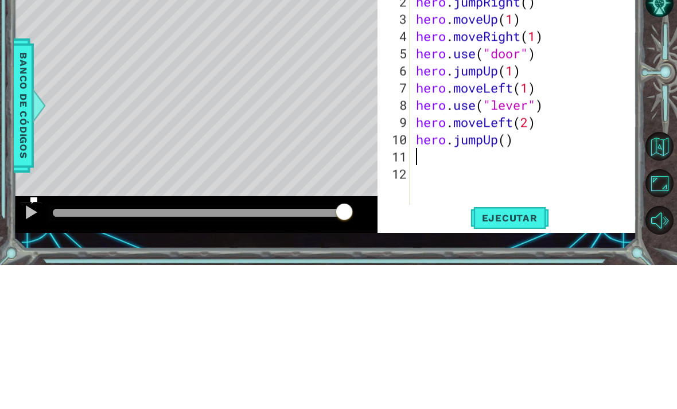
scroll to position [1, 0]
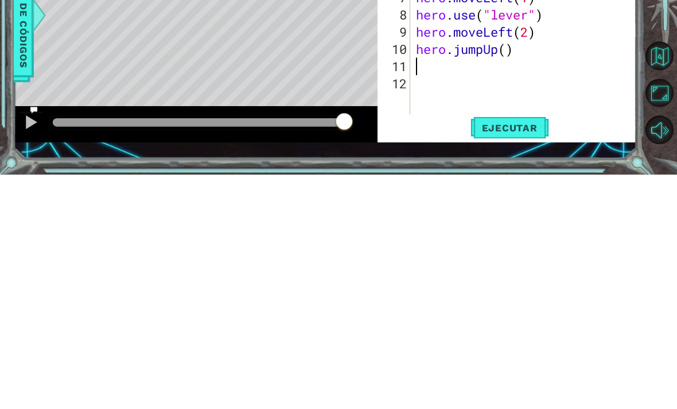
click at [518, 349] on button "Ejecutar" at bounding box center [510, 362] width 79 height 26
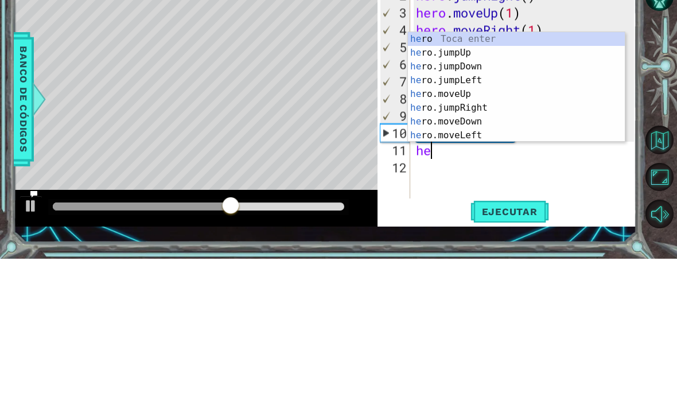
type textarea "her"
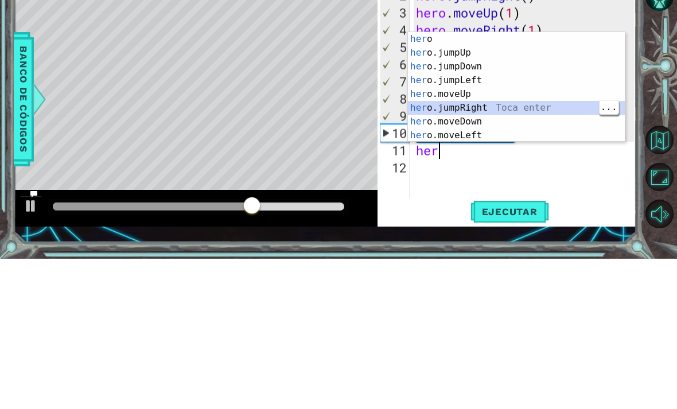
click at [488, 182] on div "her o Toca enter her o.jumpUp Toca enter her o.jumpDown Toca enter her o.jumpLe…" at bounding box center [516, 251] width 217 height 138
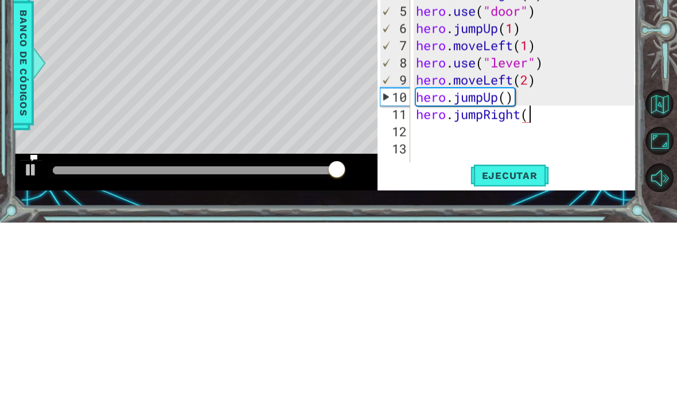
scroll to position [1, 5]
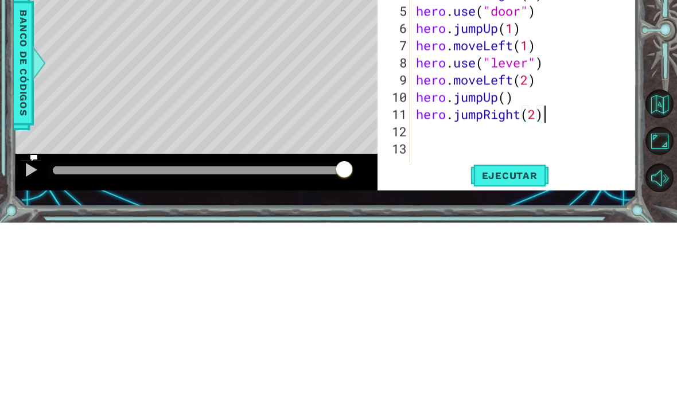
type textarea "hero.moveLeft(2)"
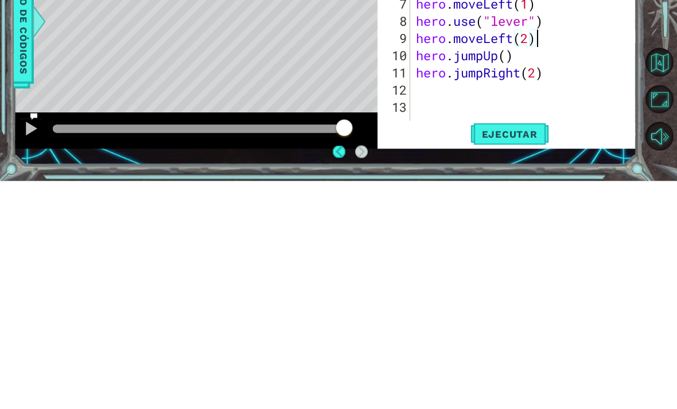
click at [523, 349] on button "Ejecutar" at bounding box center [510, 362] width 79 height 26
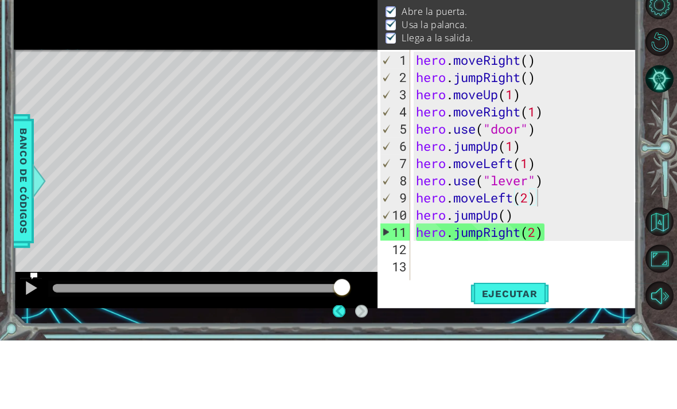
scroll to position [37, 0]
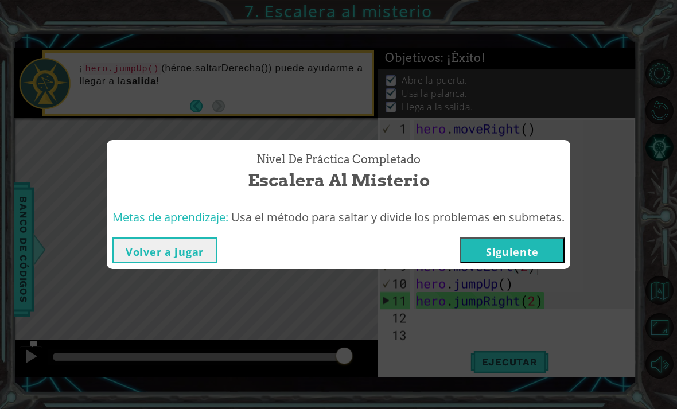
click at [511, 252] on button "Siguiente" at bounding box center [512, 251] width 104 height 26
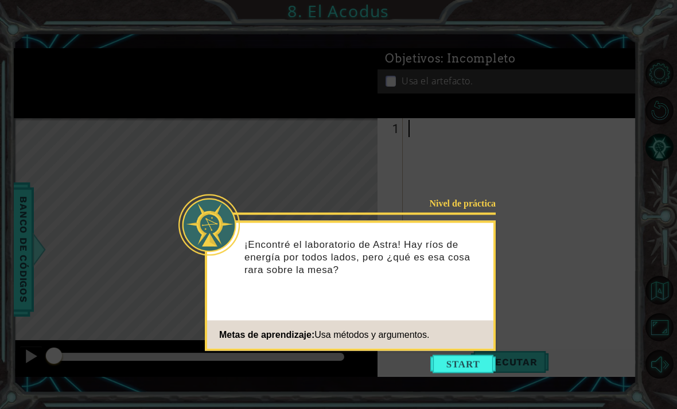
click at [459, 355] on button "Start" at bounding box center [462, 364] width 65 height 18
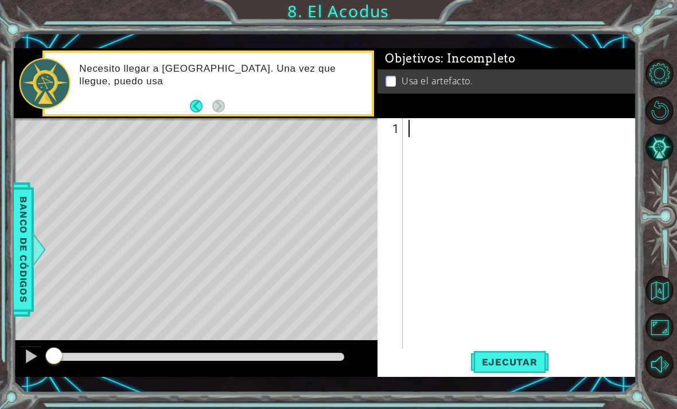
click at [199, 100] on button "Back" at bounding box center [201, 106] width 22 height 13
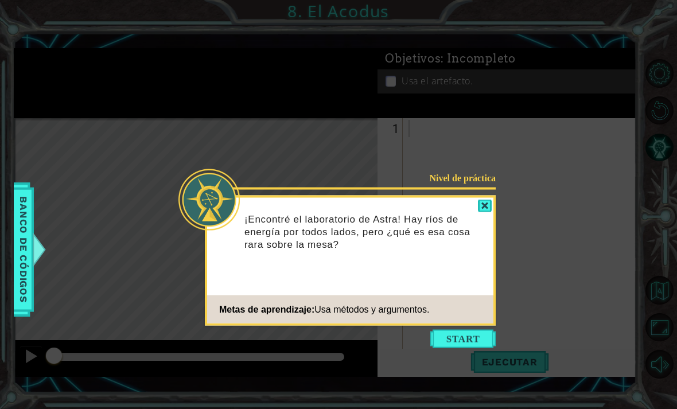
click at [468, 202] on div "¡Encontré el laboratorio de Astra! Hay ríos de energía por todos lados, pero ¿q…" at bounding box center [350, 237] width 286 height 71
click at [487, 200] on div at bounding box center [485, 206] width 14 height 13
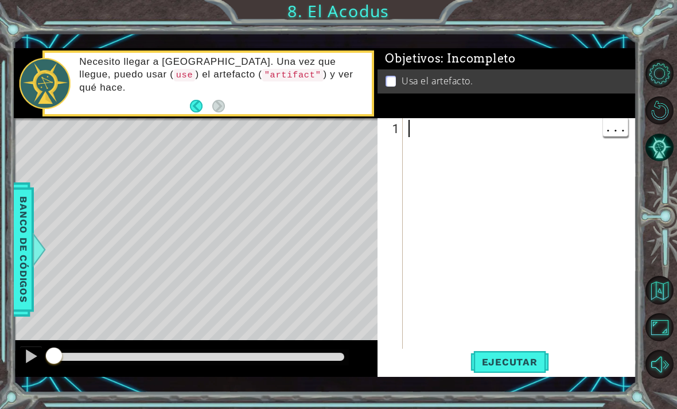
click at [510, 359] on span "Ejecutar" at bounding box center [510, 361] width 79 height 11
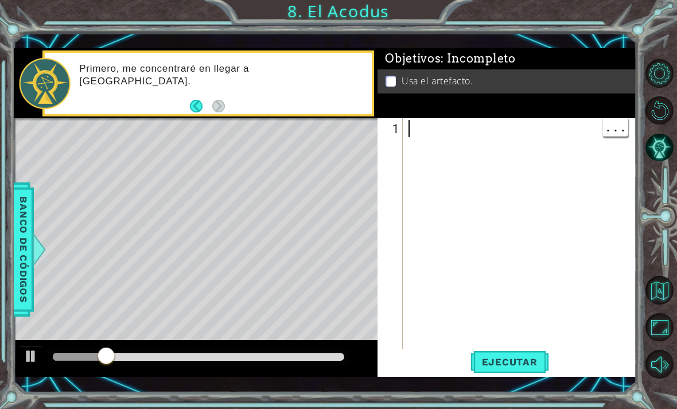
click at [432, 139] on div at bounding box center [523, 257] width 234 height 275
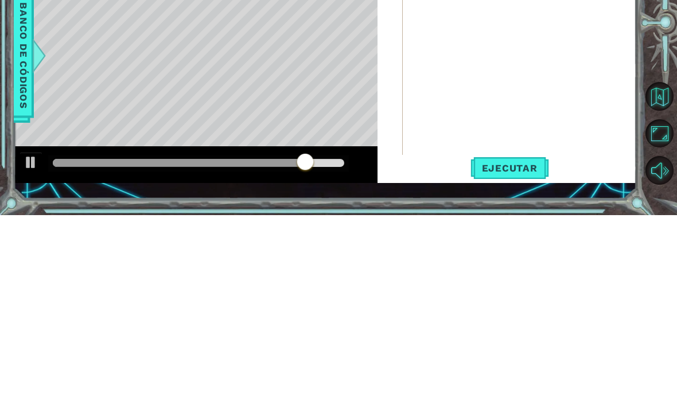
click at [665, 166] on div at bounding box center [662, 219] width 30 height 106
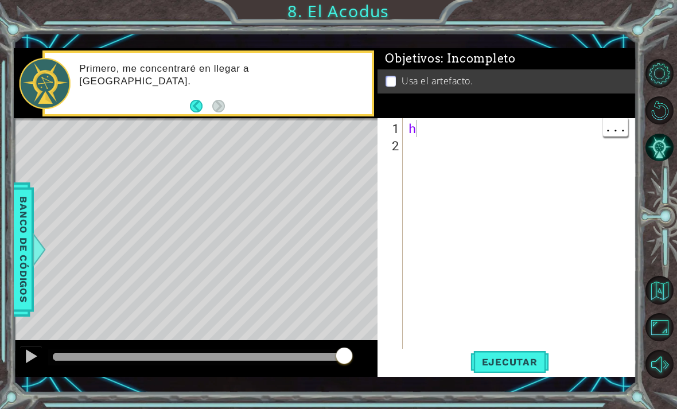
click at [471, 121] on div "h" at bounding box center [520, 238] width 228 height 241
click at [460, 131] on div "h" at bounding box center [523, 257] width 234 height 275
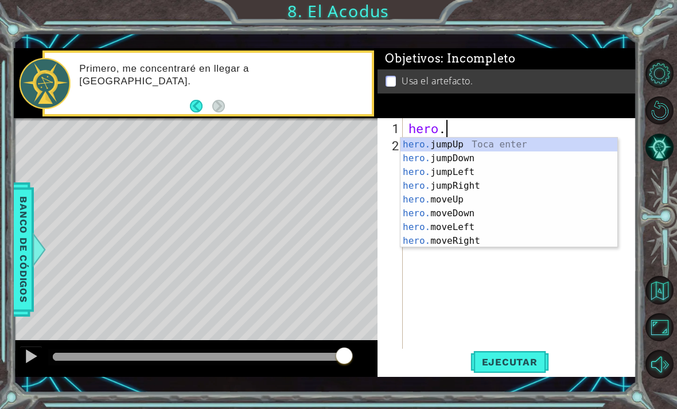
scroll to position [0, 2]
click at [484, 146] on div "hero.m oveUp Toca enter hero.m oveDown Toca enter hero.m oveLeft Toca enter her…" at bounding box center [509, 207] width 217 height 138
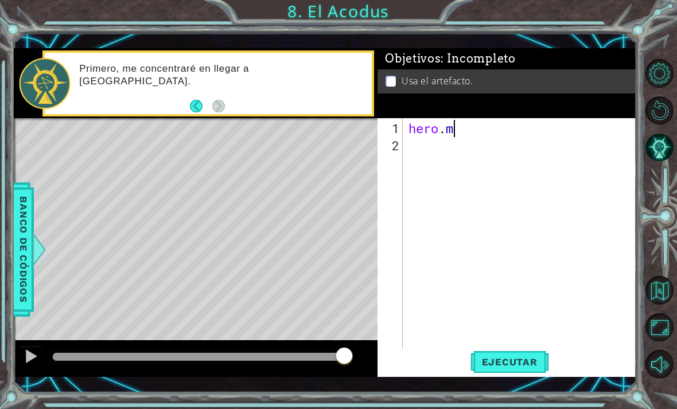
type textarea "hero.moveUp(1)"
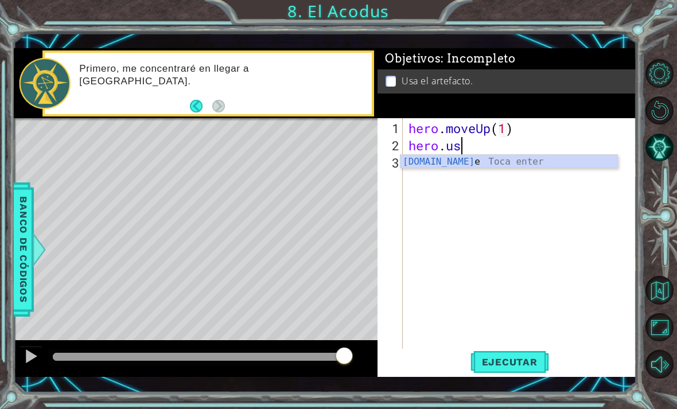
scroll to position [0, 2]
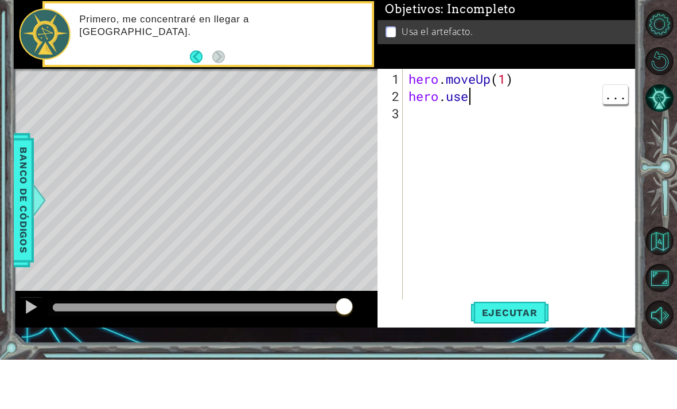
click at [477, 120] on div "hero . moveUp ( 1 ) hero . use" at bounding box center [523, 257] width 234 height 275
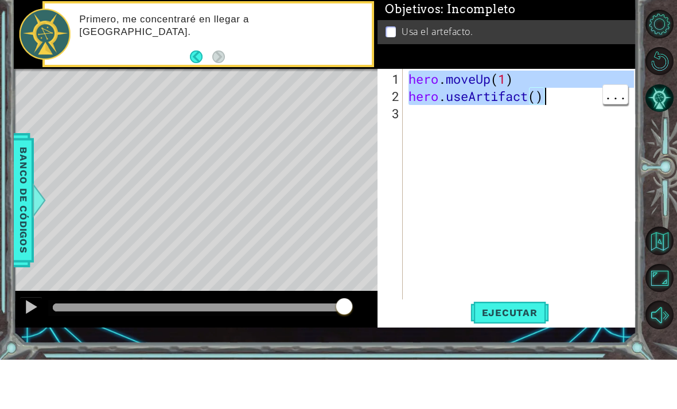
type textarea "hero.useArtifact()"
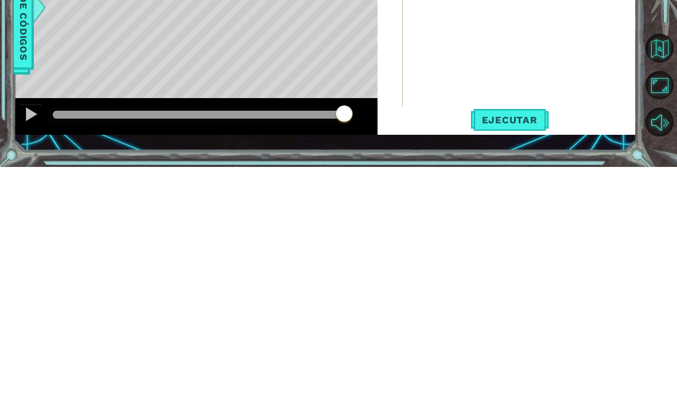
click at [512, 356] on span "Ejecutar" at bounding box center [510, 361] width 79 height 11
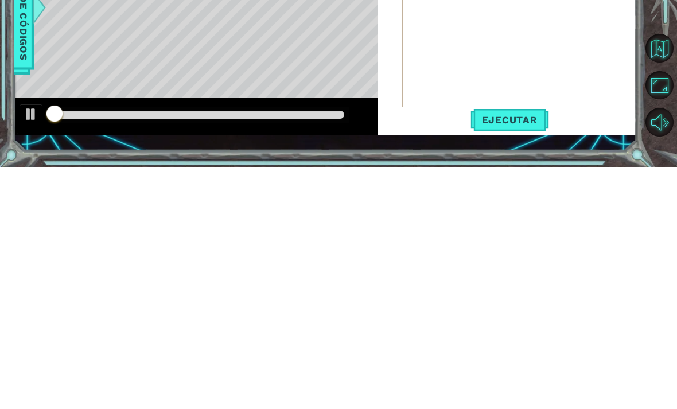
scroll to position [0, 0]
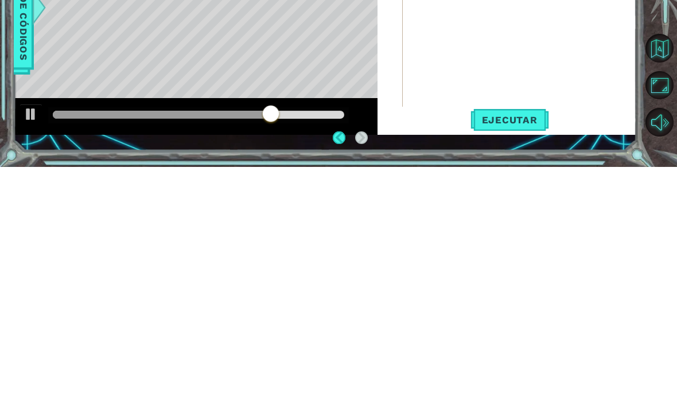
click at [505, 356] on span "Ejecutar" at bounding box center [510, 361] width 79 height 11
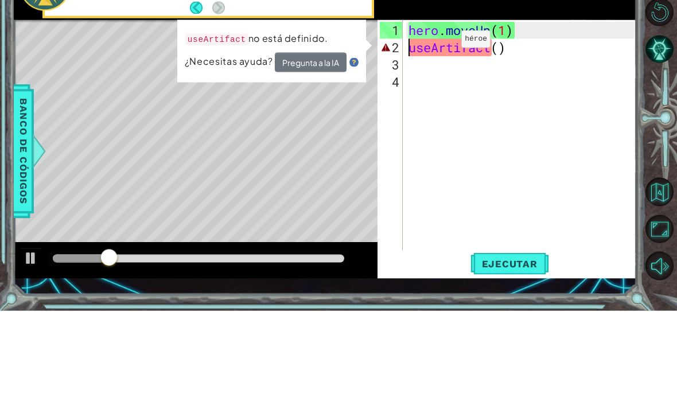
click at [309, 151] on button "Pregunta a la IA" at bounding box center [311, 161] width 72 height 20
click at [306, 151] on button "Pregunta a la IA" at bounding box center [311, 161] width 72 height 20
click at [318, 151] on button "Pregunta a la IA" at bounding box center [311, 161] width 72 height 20
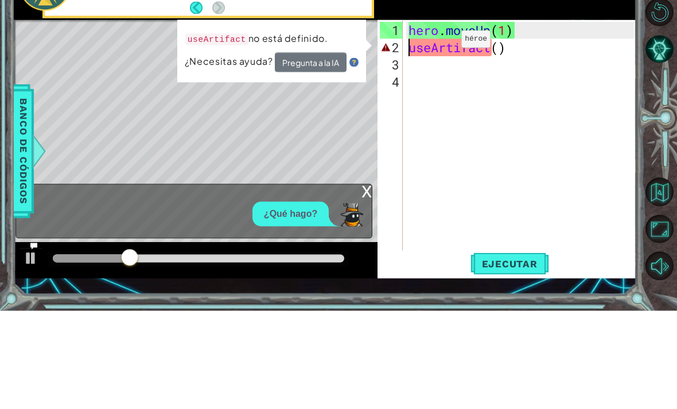
click at [312, 151] on button "Pregunta a la IA" at bounding box center [311, 161] width 72 height 20
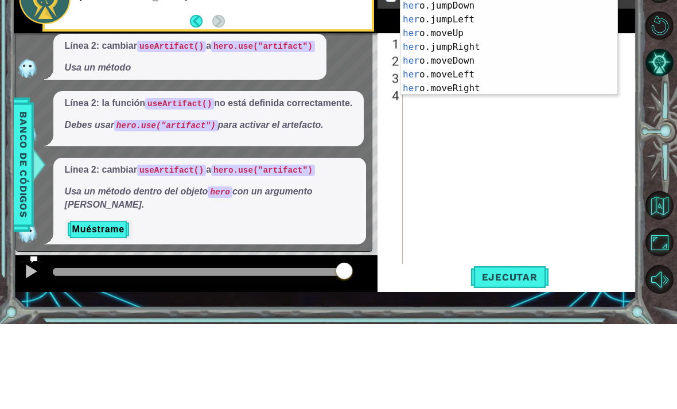
scroll to position [0, 2]
type textarea "hero.useArtifact()"
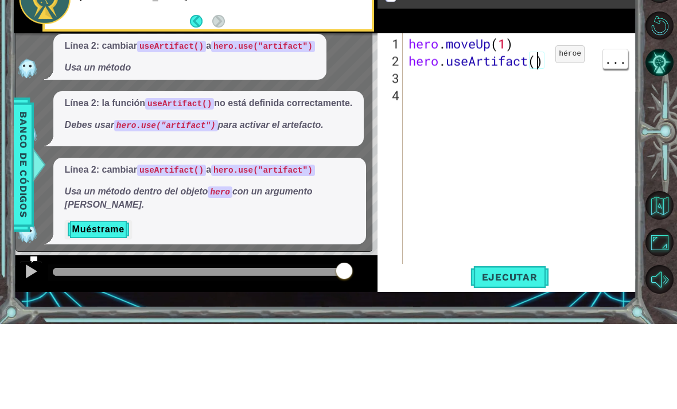
click at [518, 120] on div "hero . moveUp ( 1 ) hero . useArtifact ( )" at bounding box center [523, 257] width 234 height 275
click at [524, 120] on div "hero . moveUp ( 1 ) hero . useArtifact ( )" at bounding box center [523, 257] width 234 height 275
click at [526, 120] on div "hero . moveUp ( 1 ) hero . useArtifact ( )" at bounding box center [523, 257] width 234 height 275
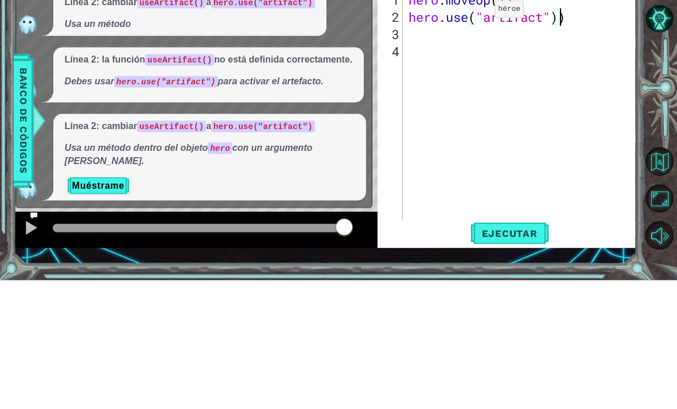
scroll to position [0, 6]
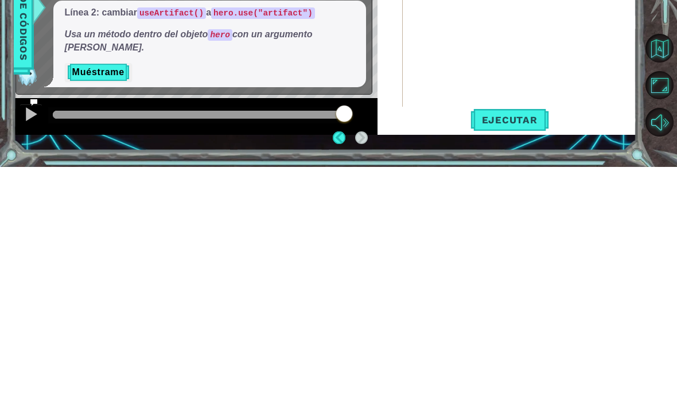
click at [507, 356] on span "Ejecutar" at bounding box center [510, 361] width 79 height 11
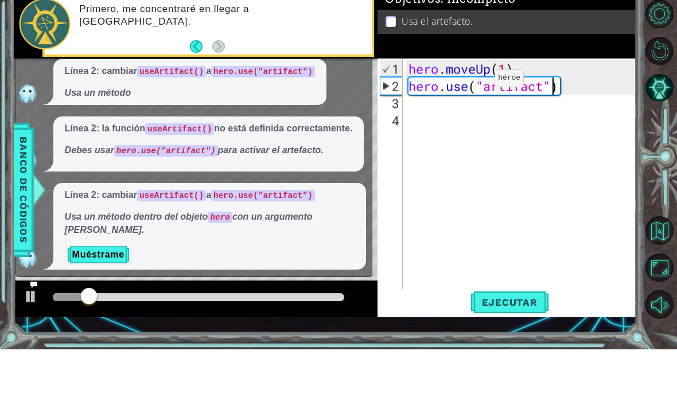
click at [336, 119] on div "Línea 2: cambiar useArtifact() a hero.use("artifact") Usa un método" at bounding box center [191, 142] width 351 height 46
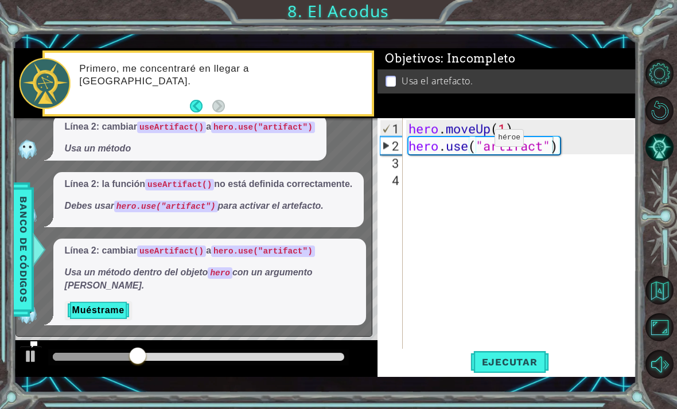
scroll to position [12, 0]
click at [33, 261] on div at bounding box center [39, 249] width 14 height 34
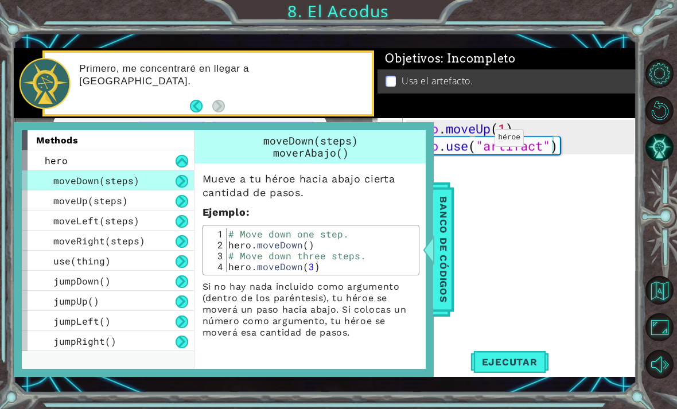
click at [441, 250] on span "Banco de códigos" at bounding box center [443, 250] width 18 height 119
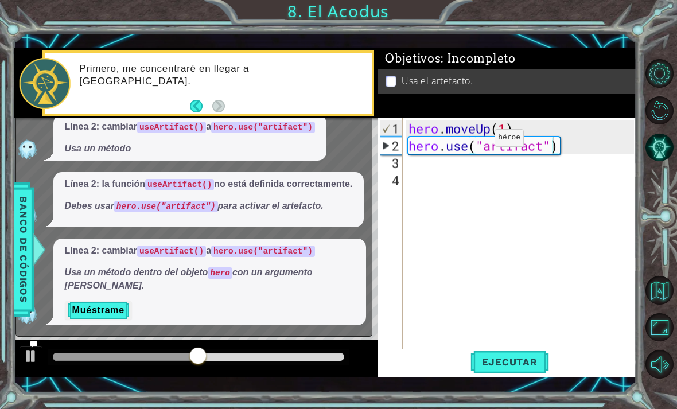
click at [101, 308] on button "Muéstrame" at bounding box center [98, 310] width 67 height 18
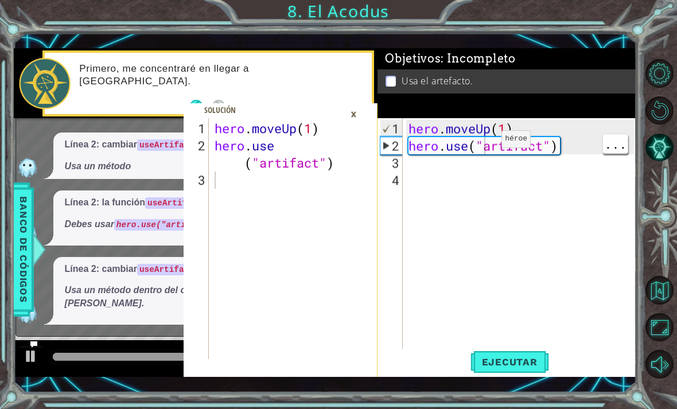
click at [470, 145] on div "hero . moveUp ( 1 ) hero . use ( "artifact" )" at bounding box center [523, 257] width 234 height 275
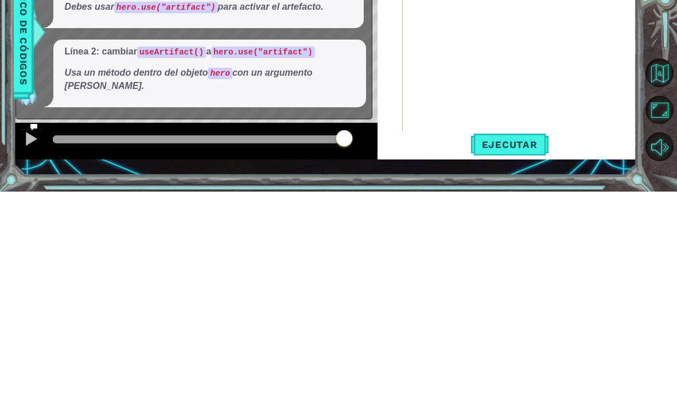
type textarea "hero.use("artifact")"
click at [497, 356] on span "Ejecutar" at bounding box center [510, 361] width 79 height 11
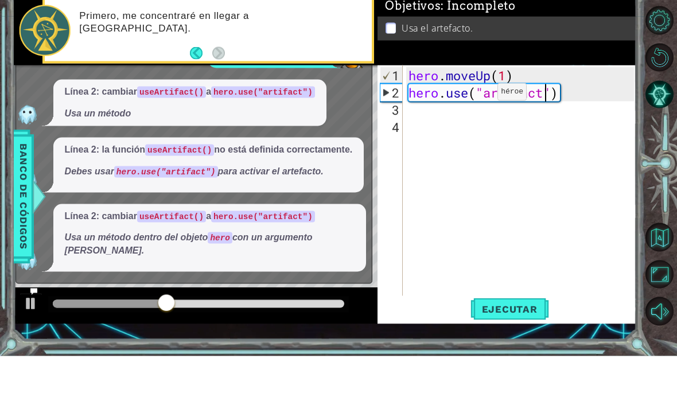
click at [200, 100] on button "Back" at bounding box center [201, 106] width 22 height 13
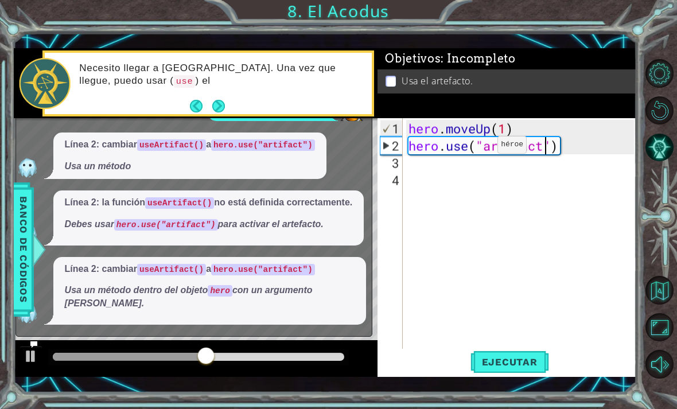
click at [84, 237] on div "Línea 2: la función useArtifact() no está definida correctamente. Debes usar he…" at bounding box center [208, 218] width 311 height 55
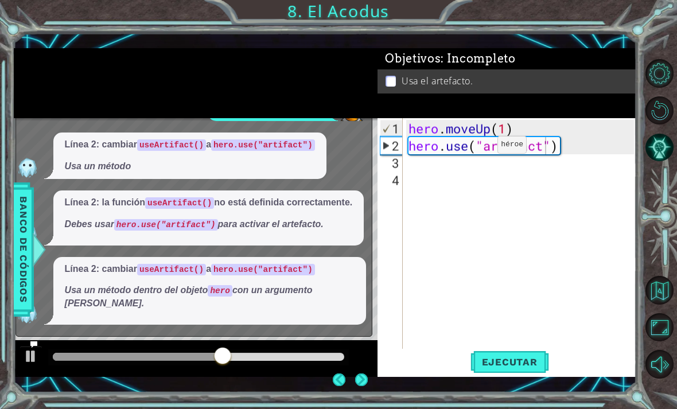
click at [89, 206] on p "Línea 2: la función useArtifact() no está definida correctamente." at bounding box center [209, 202] width 288 height 13
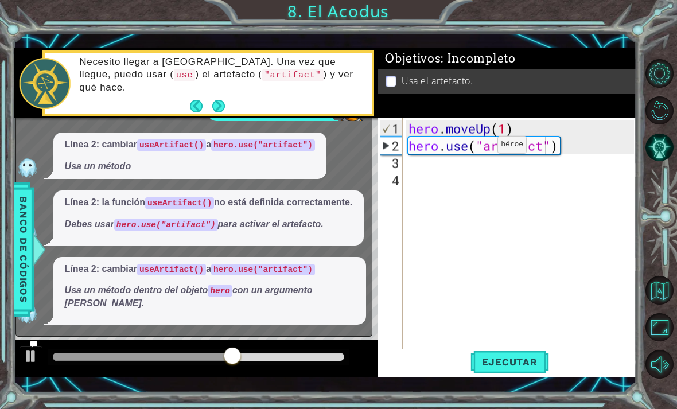
click at [93, 199] on p "Línea 2: la función useArtifact() no está definida correctamente." at bounding box center [209, 202] width 288 height 13
